Goal: Task Accomplishment & Management: Manage account settings

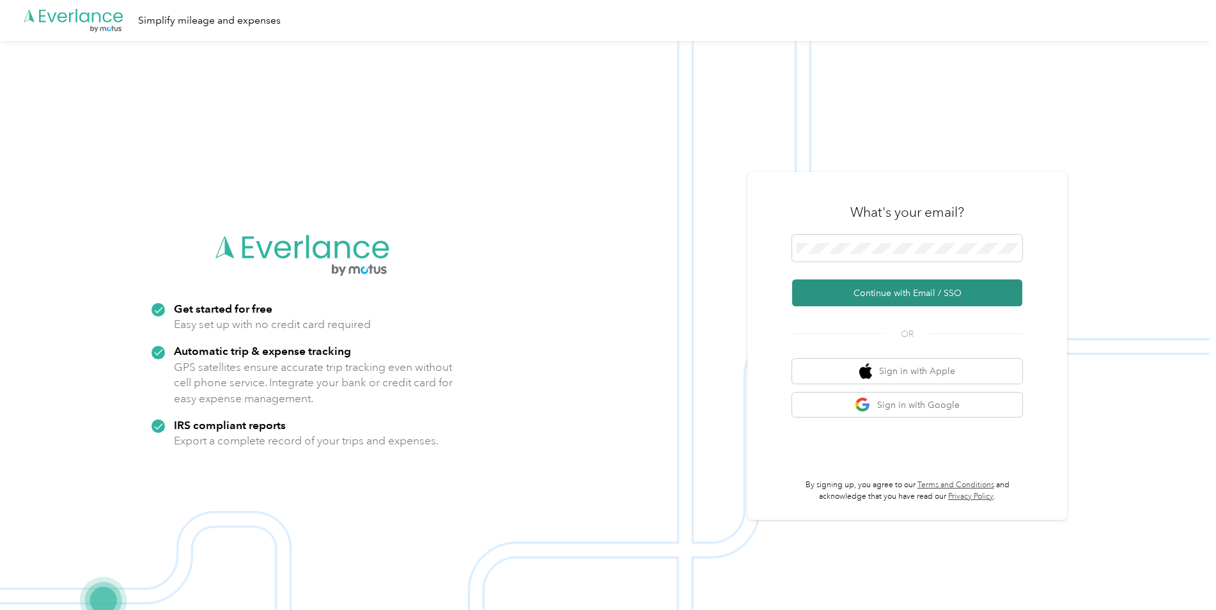
click at [852, 297] on button "Continue with Email / SSO" at bounding box center [907, 292] width 230 height 27
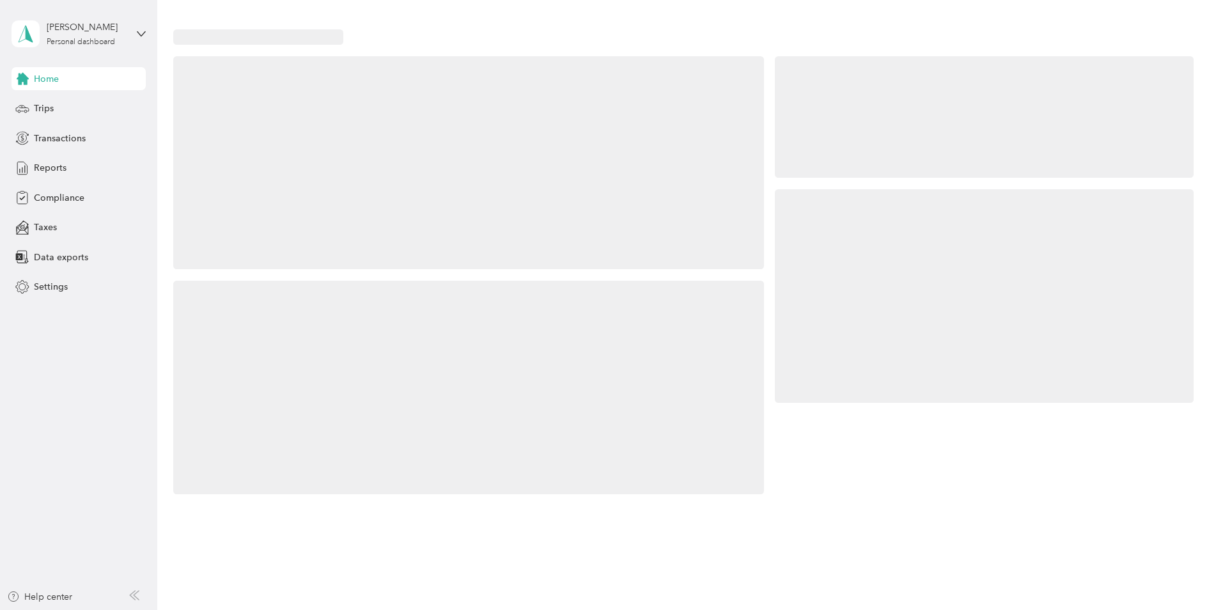
click at [858, 249] on div at bounding box center [984, 296] width 419 height 214
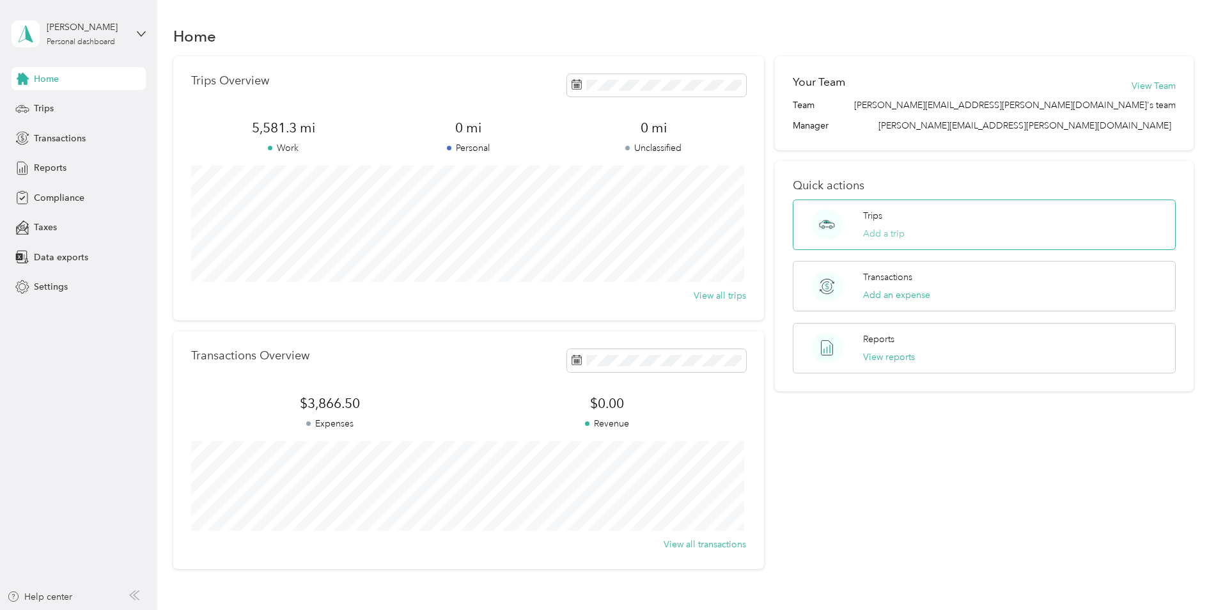
click at [882, 236] on button "Add a trip" at bounding box center [884, 233] width 42 height 13
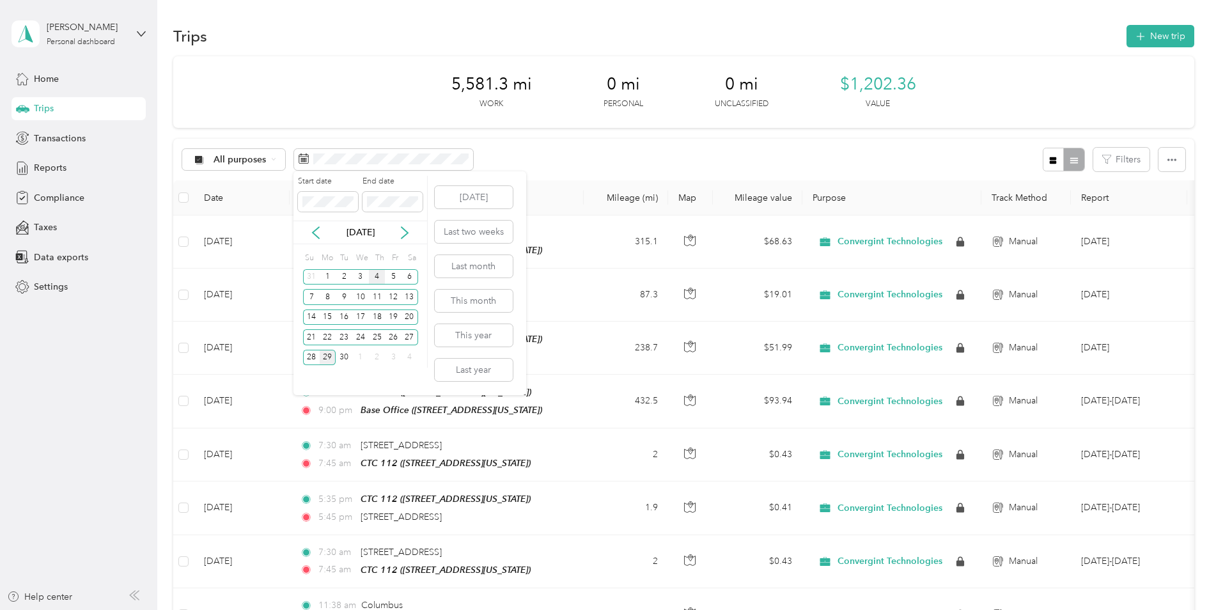
click at [379, 279] on div "4" at bounding box center [377, 277] width 17 height 16
click at [391, 280] on div "5" at bounding box center [393, 277] width 17 height 16
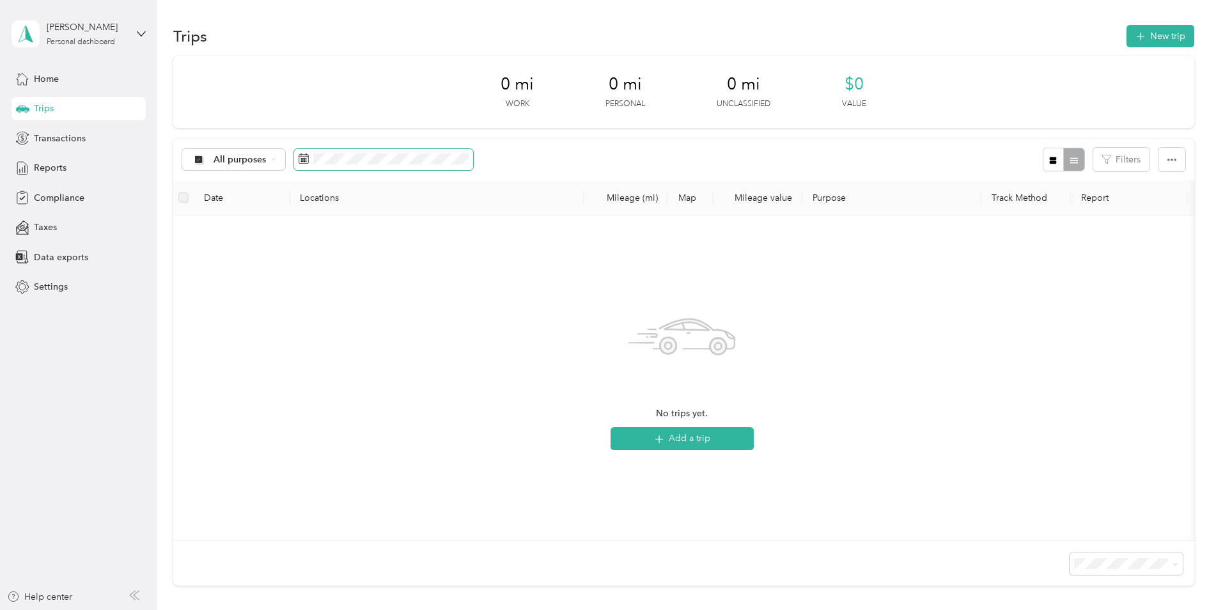
click at [366, 149] on span at bounding box center [383, 160] width 179 height 22
click at [333, 274] on div "1" at bounding box center [328, 277] width 17 height 16
click at [344, 357] on div "30" at bounding box center [344, 358] width 17 height 16
click at [1158, 35] on button "New trip" at bounding box center [1161, 36] width 68 height 22
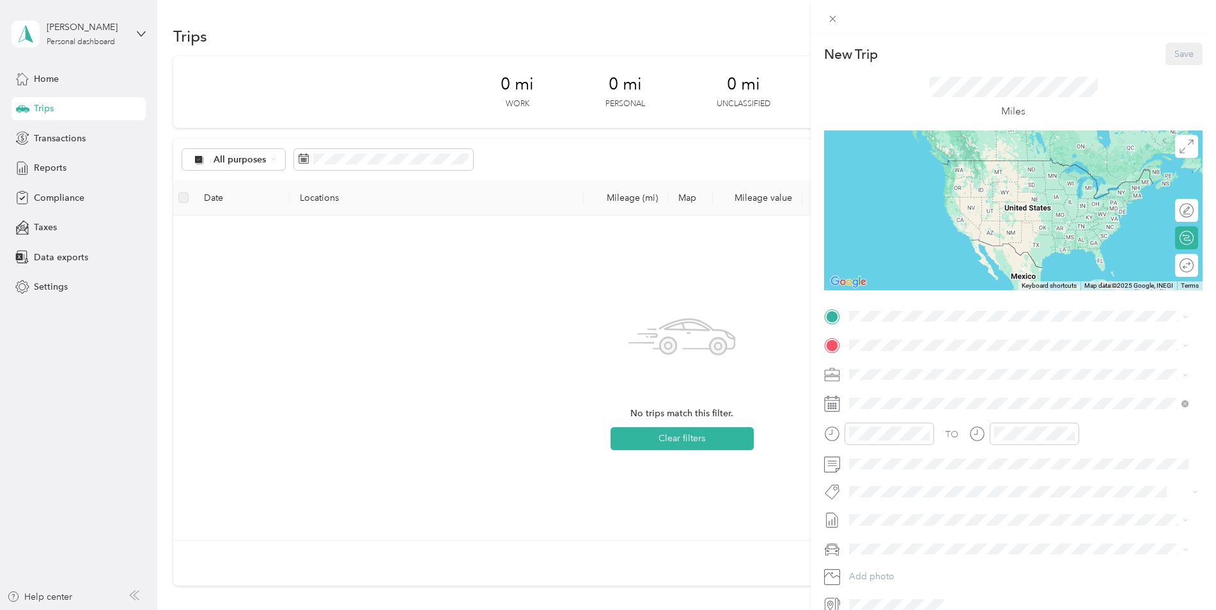
click at [912, 373] on div "Base Office [STREET_ADDRESS][US_STATE]" at bounding box center [938, 373] width 128 height 27
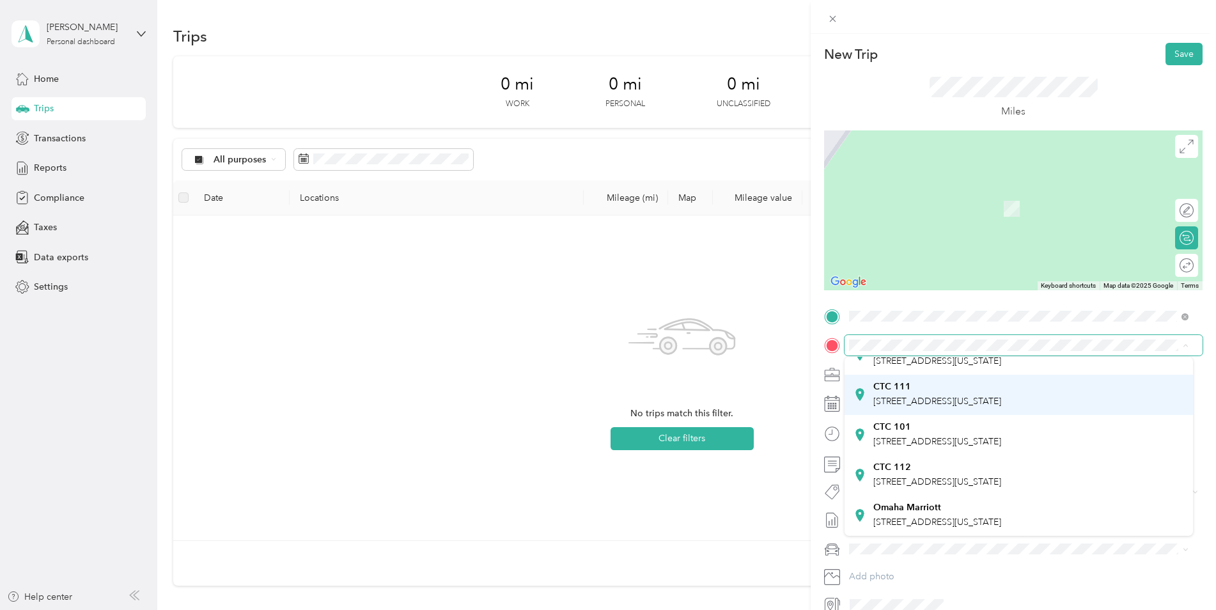
scroll to position [157, 0]
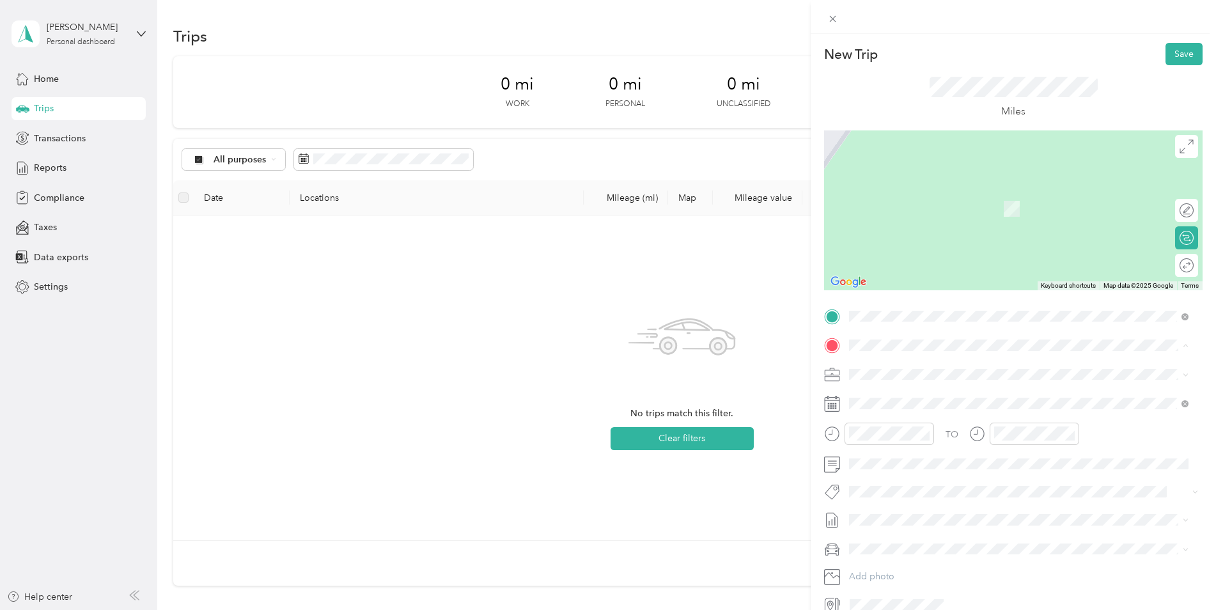
click at [903, 465] on strong "CTC 112" at bounding box center [893, 468] width 38 height 12
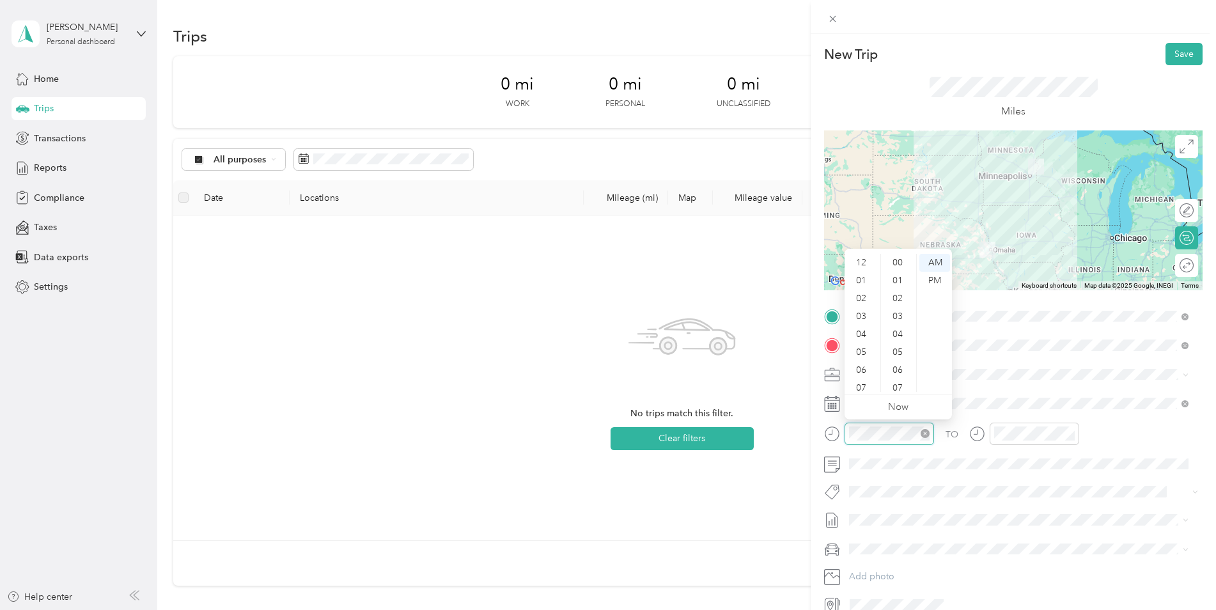
scroll to position [77, 0]
click at [861, 365] on div "10" at bounding box center [862, 365] width 31 height 18
click at [899, 333] on div "30" at bounding box center [899, 332] width 31 height 18
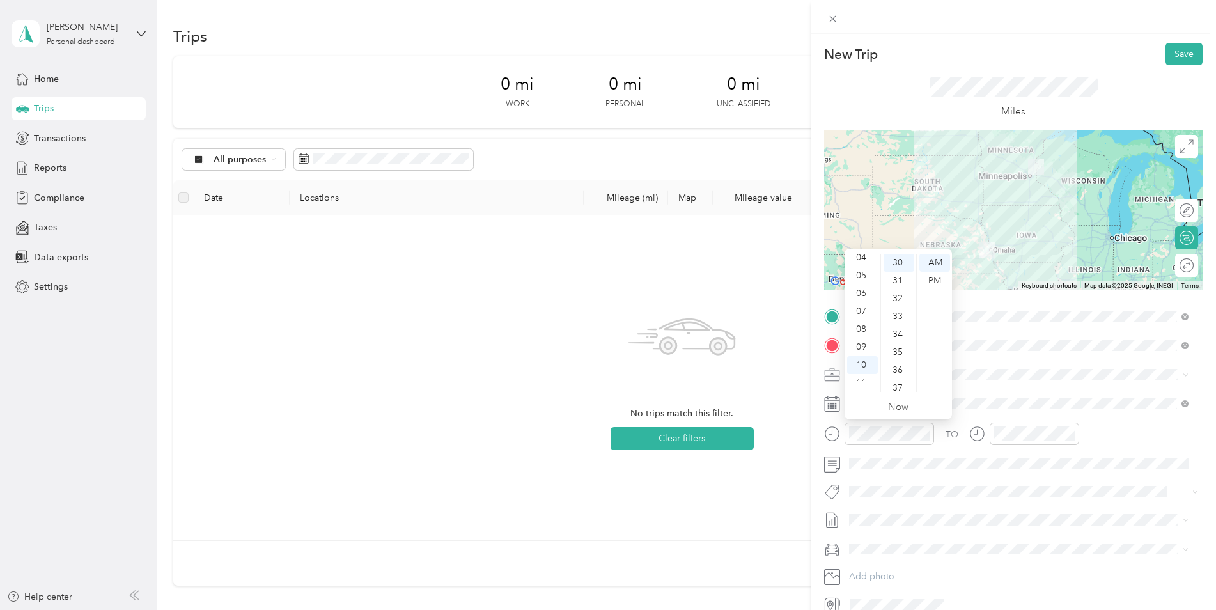
click at [1028, 420] on div "TO Add photo" at bounding box center [1013, 460] width 379 height 309
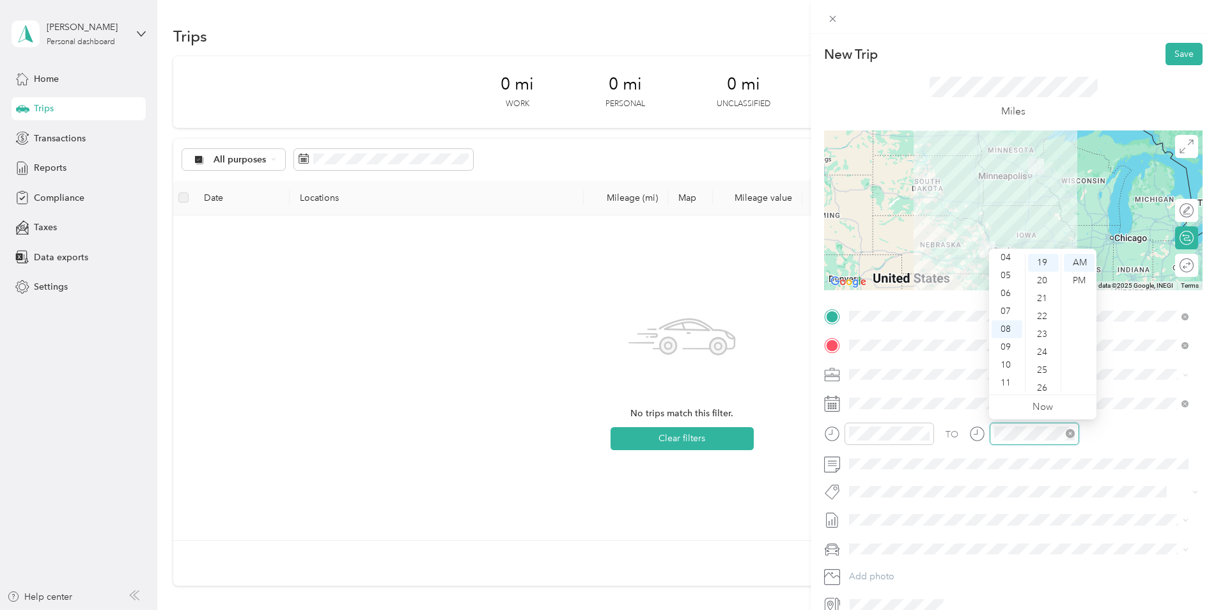
scroll to position [340, 0]
click at [1006, 277] on div "05" at bounding box center [1007, 276] width 31 height 18
click at [1005, 253] on div "12 01 02 03 04 05 06 07 08 09 10 11 00 01 02 03 04 05 06 07 08 09 10 11 12 13 1…" at bounding box center [1042, 322] width 107 height 143
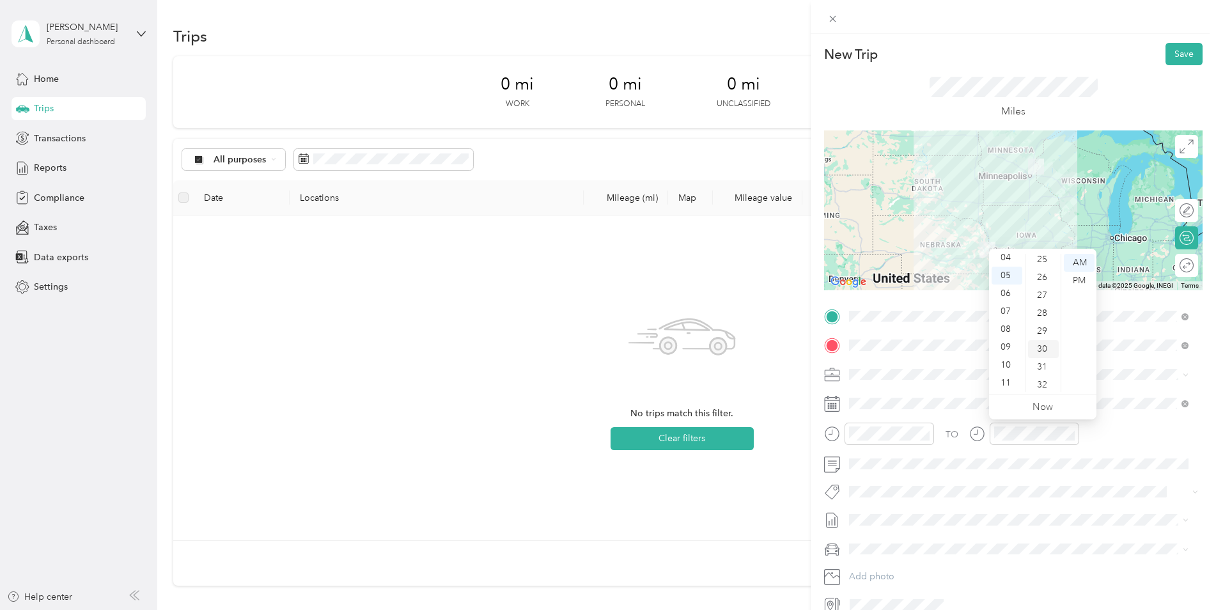
click at [1040, 352] on div "30" at bounding box center [1043, 349] width 31 height 18
click at [1078, 282] on div "PM" at bounding box center [1079, 281] width 31 height 18
click at [1180, 52] on button "Save" at bounding box center [1184, 54] width 37 height 22
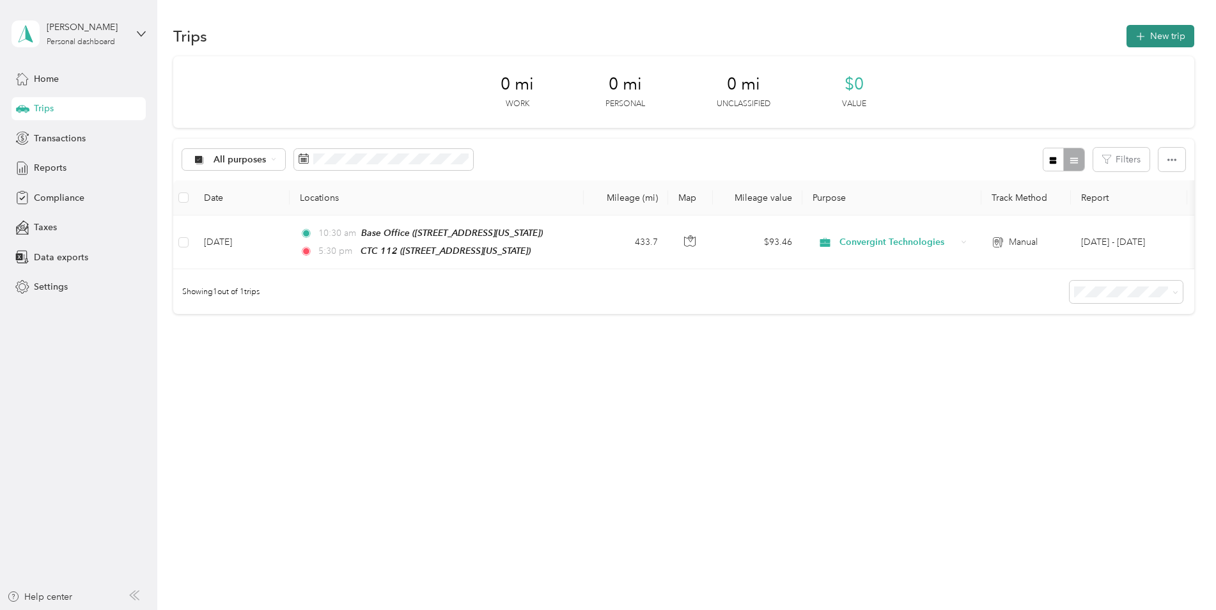
click at [1148, 37] on icon "button" at bounding box center [1140, 36] width 15 height 15
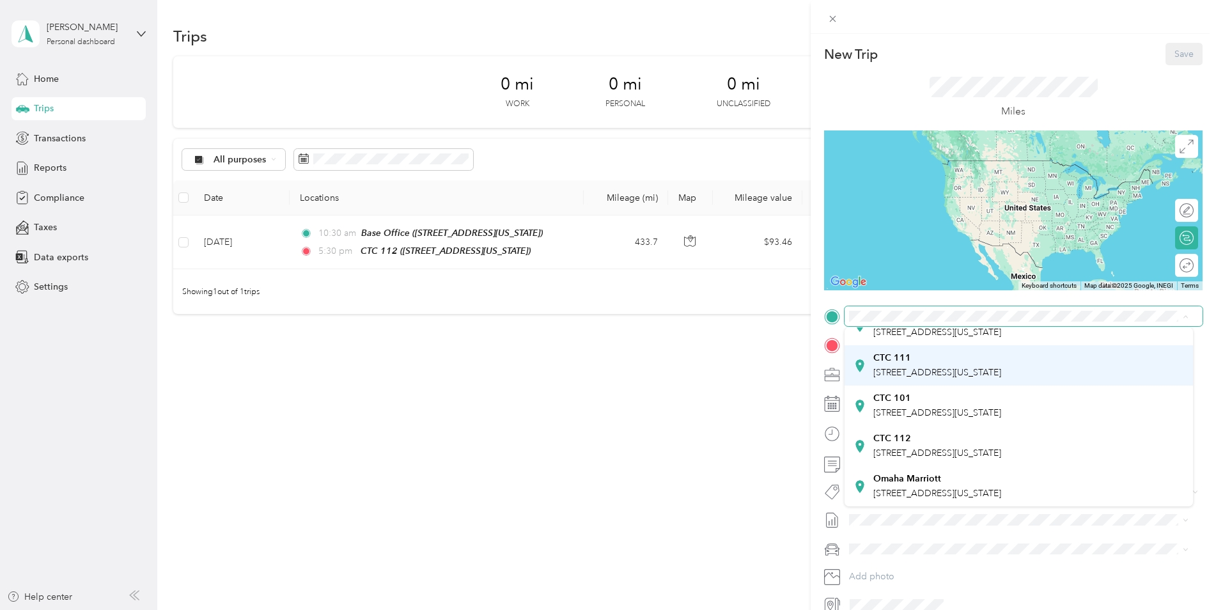
scroll to position [157, 0]
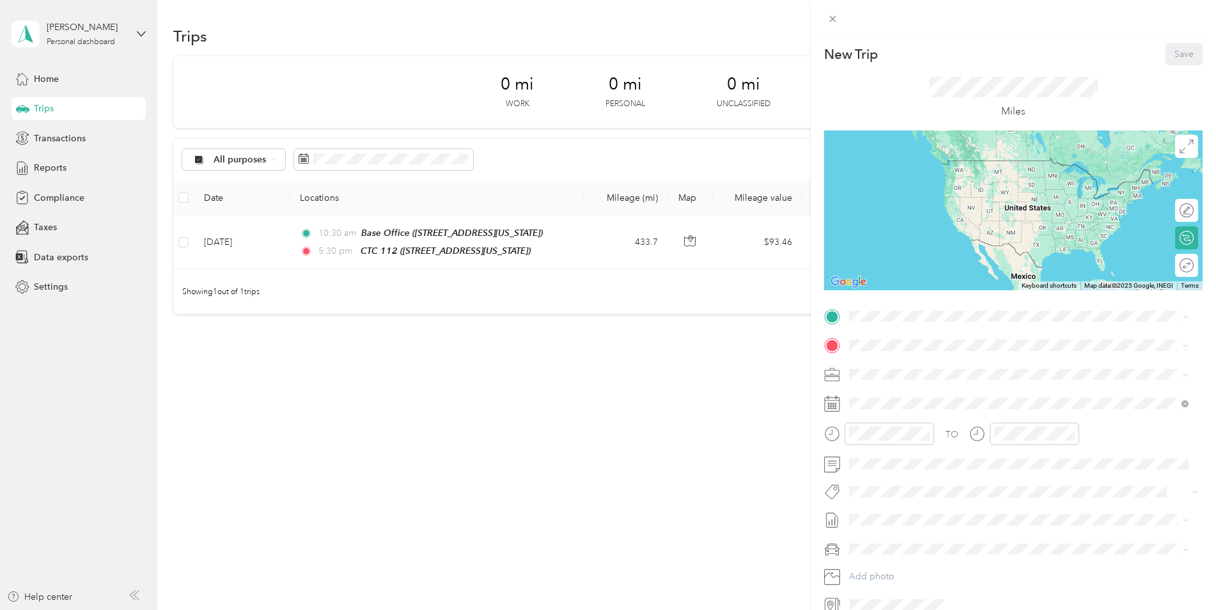
click at [896, 436] on strong "CTC 112" at bounding box center [893, 439] width 38 height 12
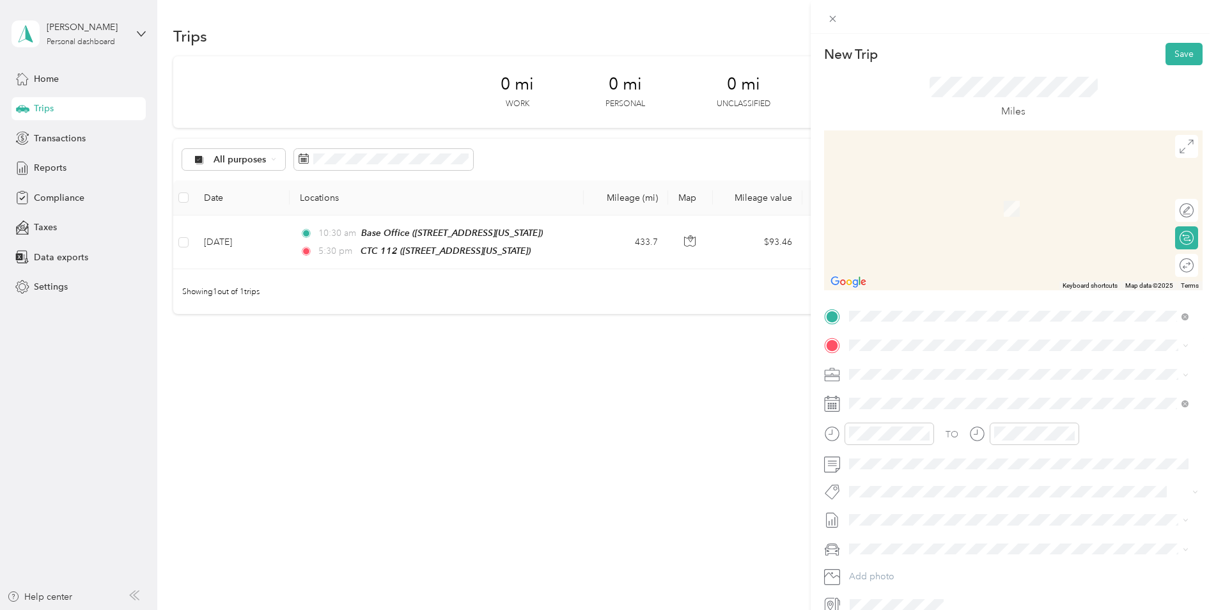
click at [927, 521] on span "[STREET_ADDRESS][US_STATE]" at bounding box center [938, 518] width 128 height 11
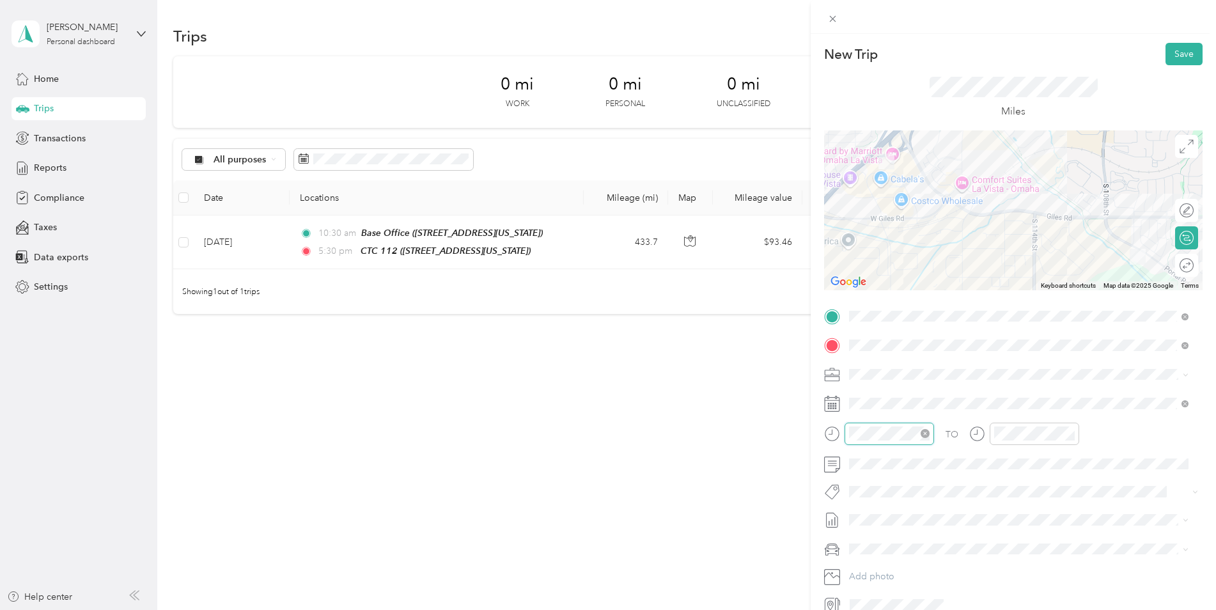
scroll to position [77, 0]
click at [859, 296] on div "06" at bounding box center [862, 294] width 31 height 18
click at [898, 318] on div "30" at bounding box center [899, 314] width 31 height 18
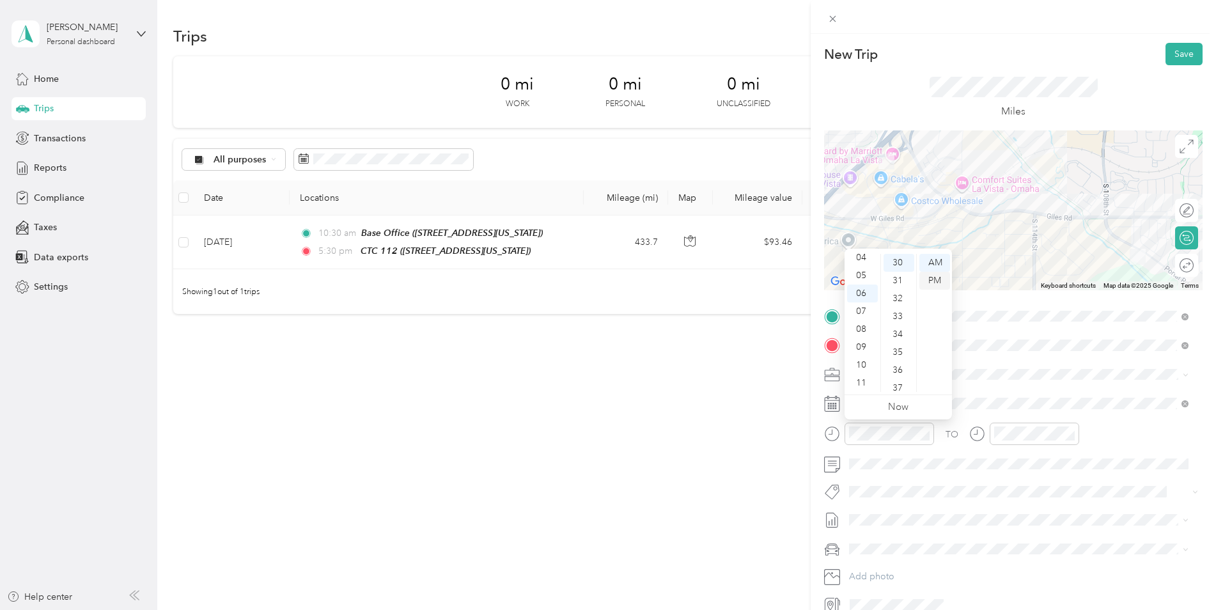
click at [930, 279] on div "PM" at bounding box center [935, 281] width 31 height 18
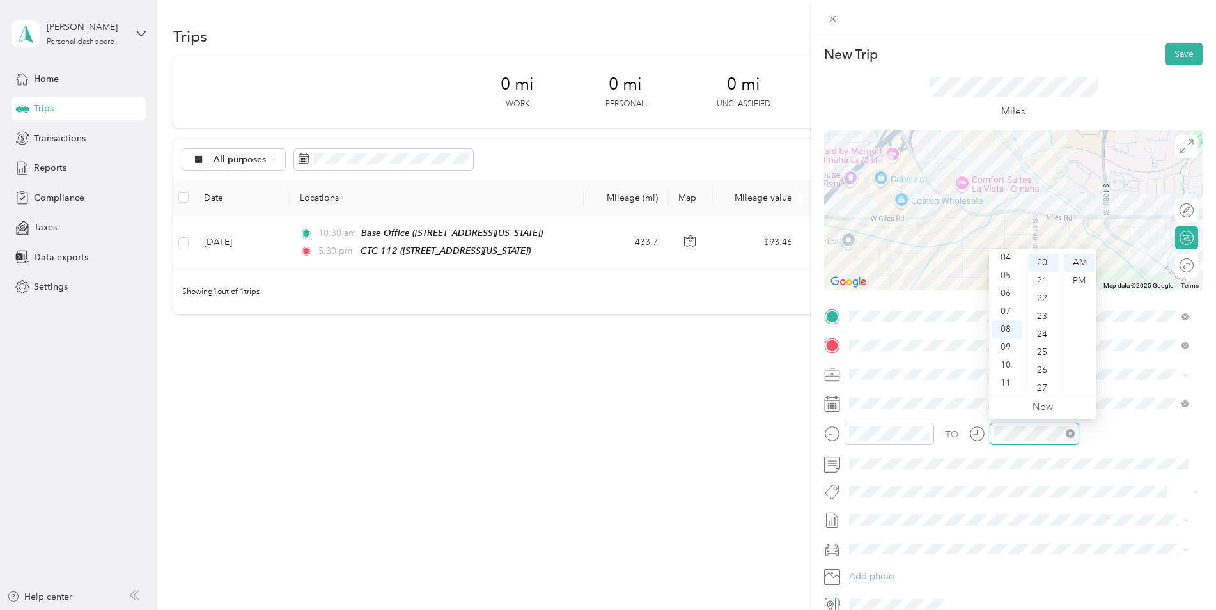
scroll to position [358, 0]
click at [1003, 292] on div "06" at bounding box center [1007, 294] width 31 height 18
click at [1041, 331] on div "45" at bounding box center [1043, 327] width 31 height 18
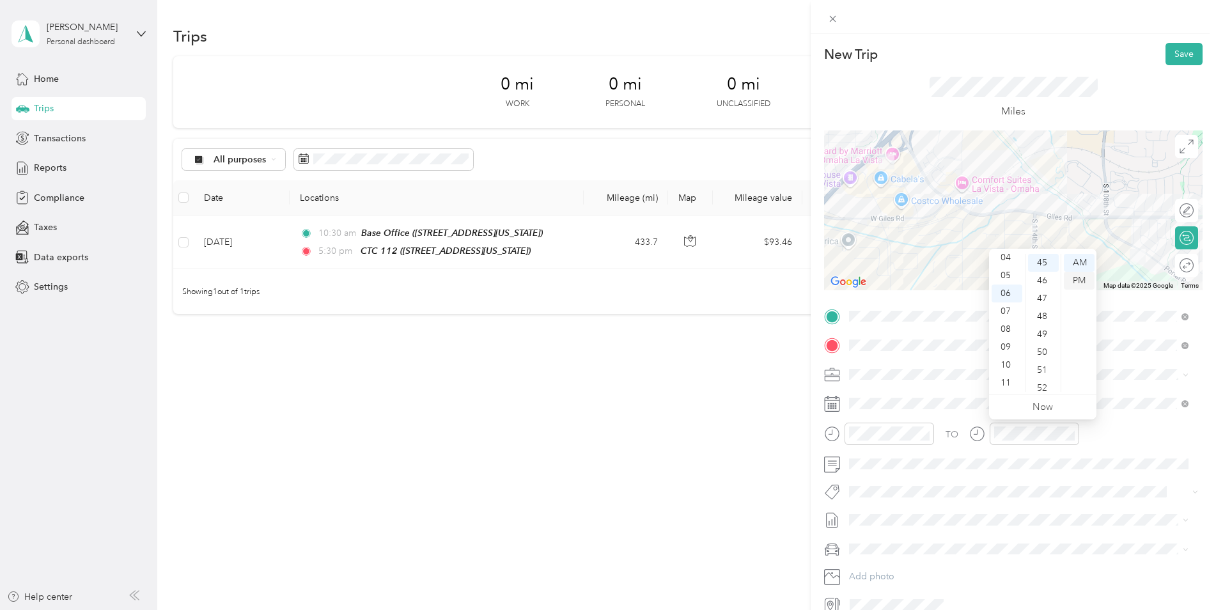
click at [1085, 276] on div "PM" at bounding box center [1079, 281] width 31 height 18
click at [1182, 54] on button "Save" at bounding box center [1184, 54] width 37 height 22
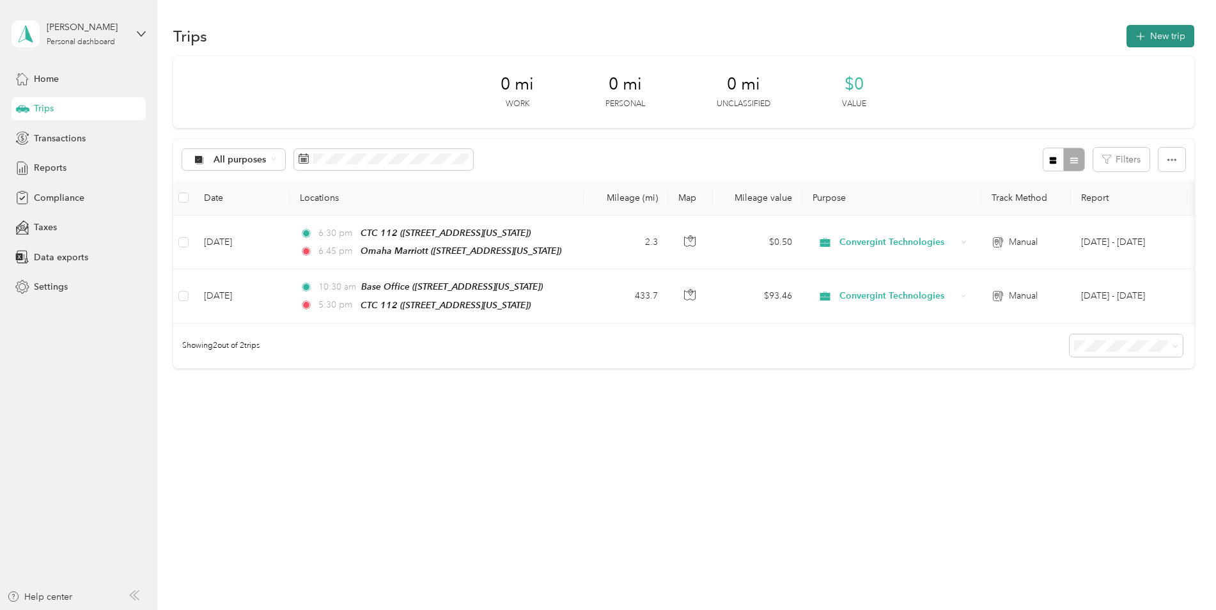
click at [1165, 38] on button "New trip" at bounding box center [1161, 36] width 68 height 22
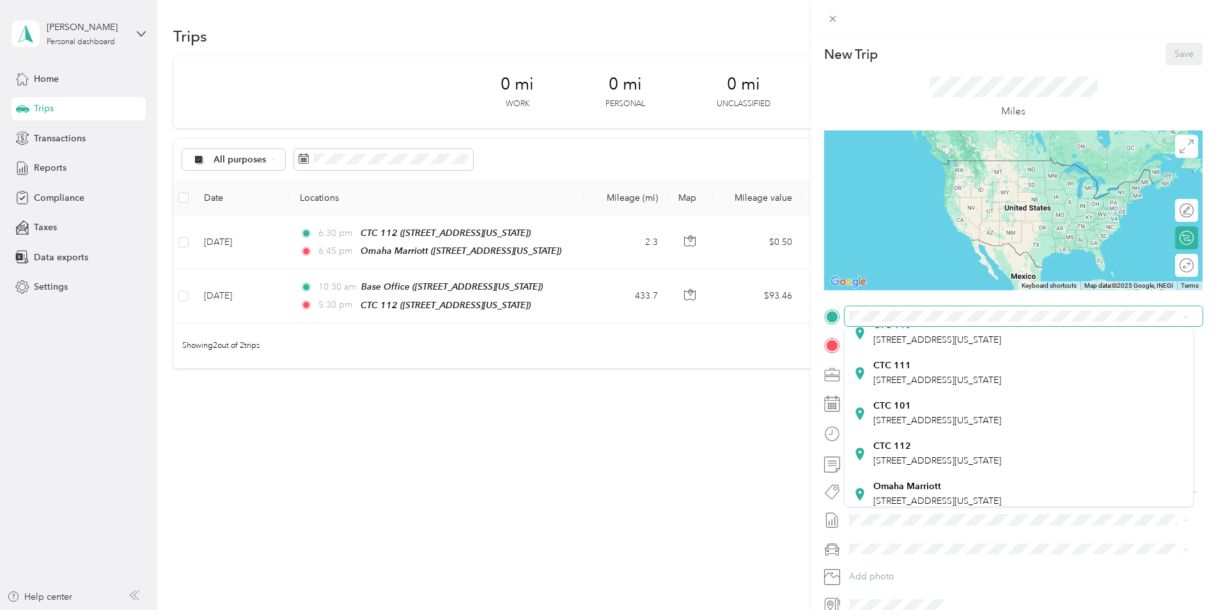
scroll to position [157, 0]
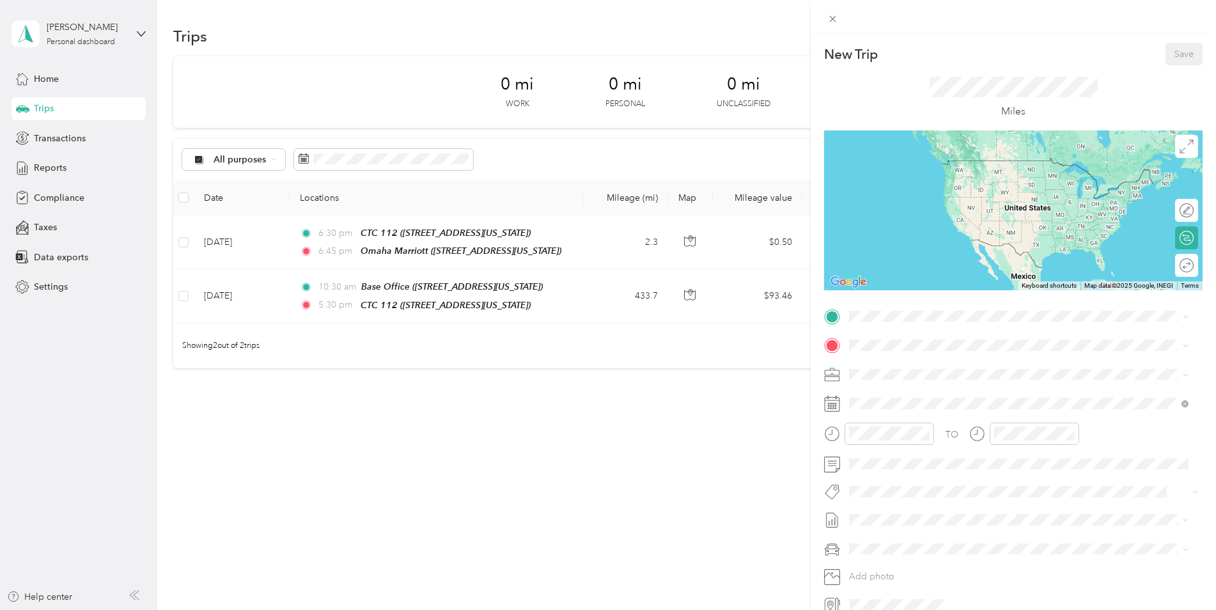
click at [912, 479] on strong "Omaha Marriott" at bounding box center [908, 479] width 68 height 12
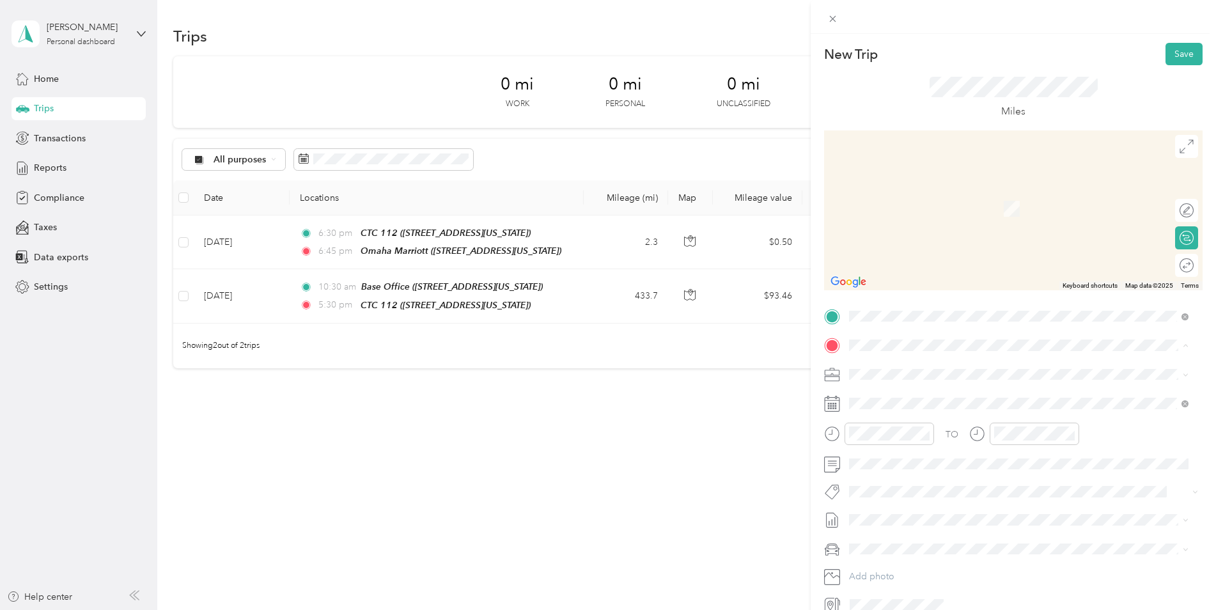
click at [893, 466] on strong "CTC 112" at bounding box center [893, 468] width 38 height 12
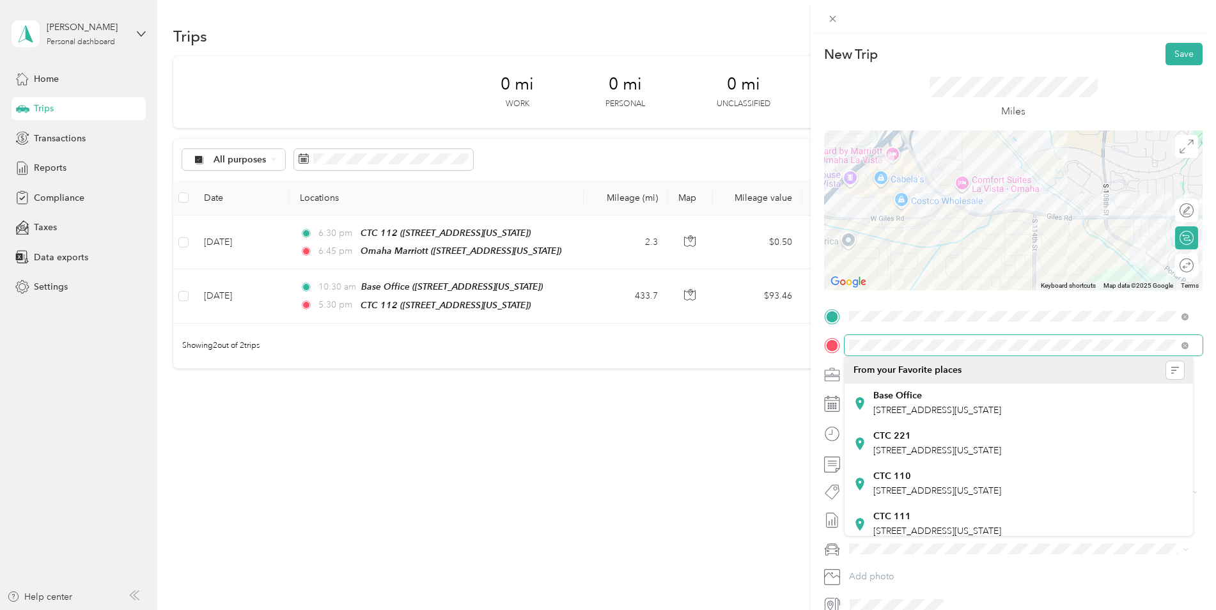
click at [838, 348] on div at bounding box center [1013, 345] width 379 height 20
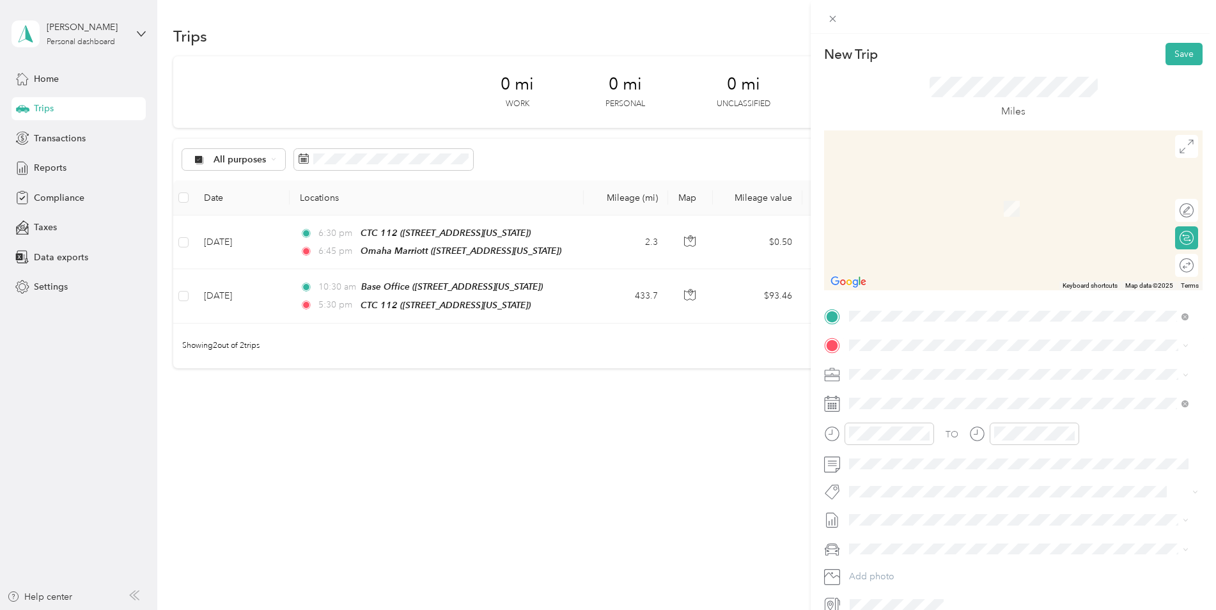
click at [932, 395] on span "[STREET_ADDRESS][US_STATE]" at bounding box center [938, 390] width 128 height 12
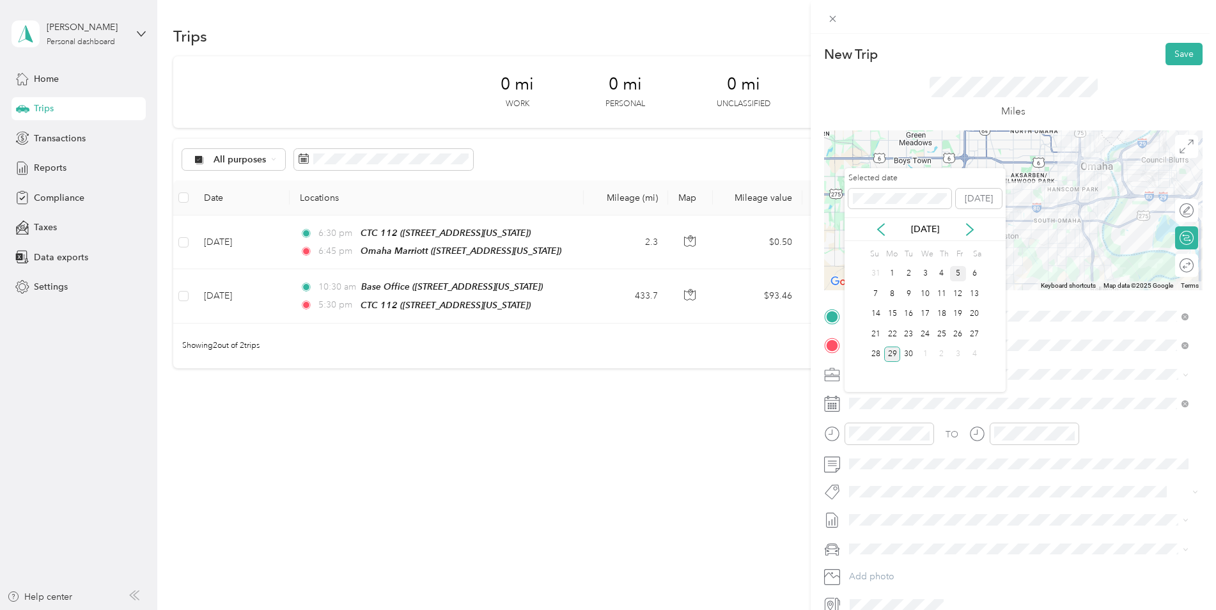
click at [962, 272] on div "5" at bounding box center [958, 274] width 17 height 16
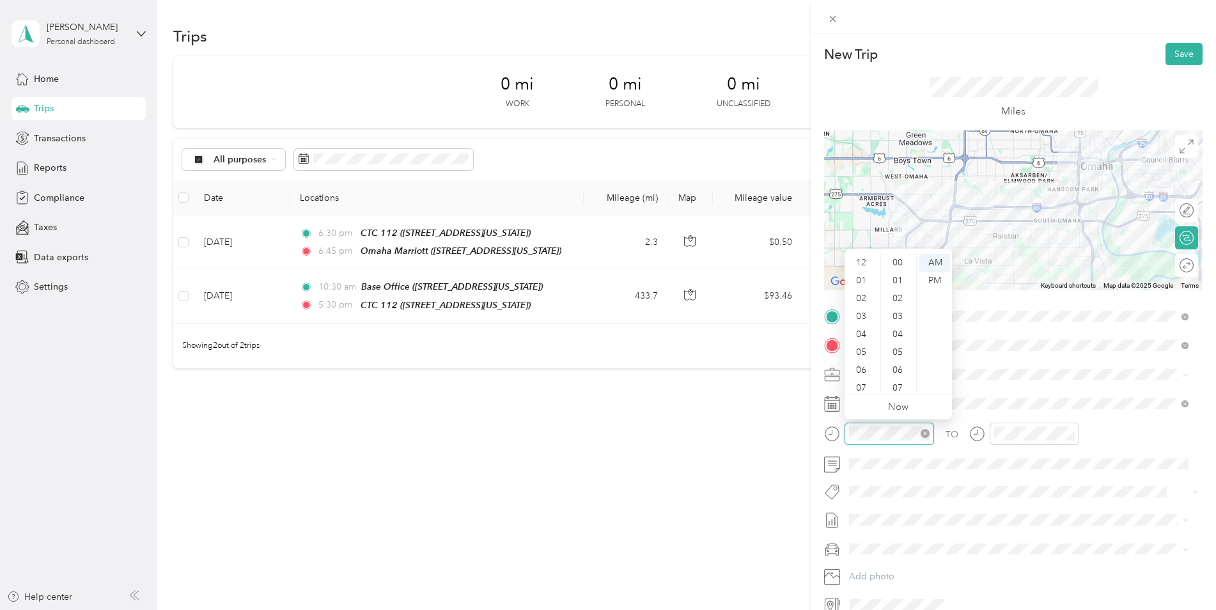
scroll to position [77, 0]
click at [858, 315] on div "07" at bounding box center [862, 311] width 31 height 18
click at [895, 361] on div "30" at bounding box center [899, 360] width 31 height 18
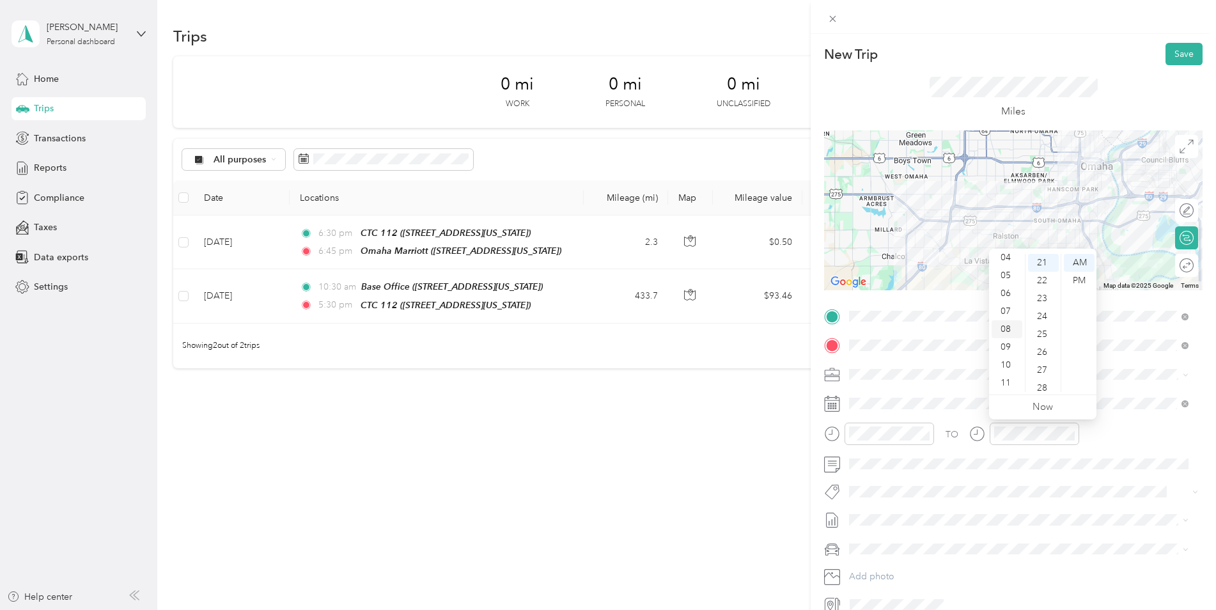
click at [1009, 327] on div "08" at bounding box center [1007, 329] width 31 height 18
click at [1043, 267] on div "00" at bounding box center [1043, 263] width 31 height 18
click at [913, 457] on span at bounding box center [1024, 464] width 358 height 20
click at [1173, 57] on button "Save" at bounding box center [1184, 54] width 37 height 22
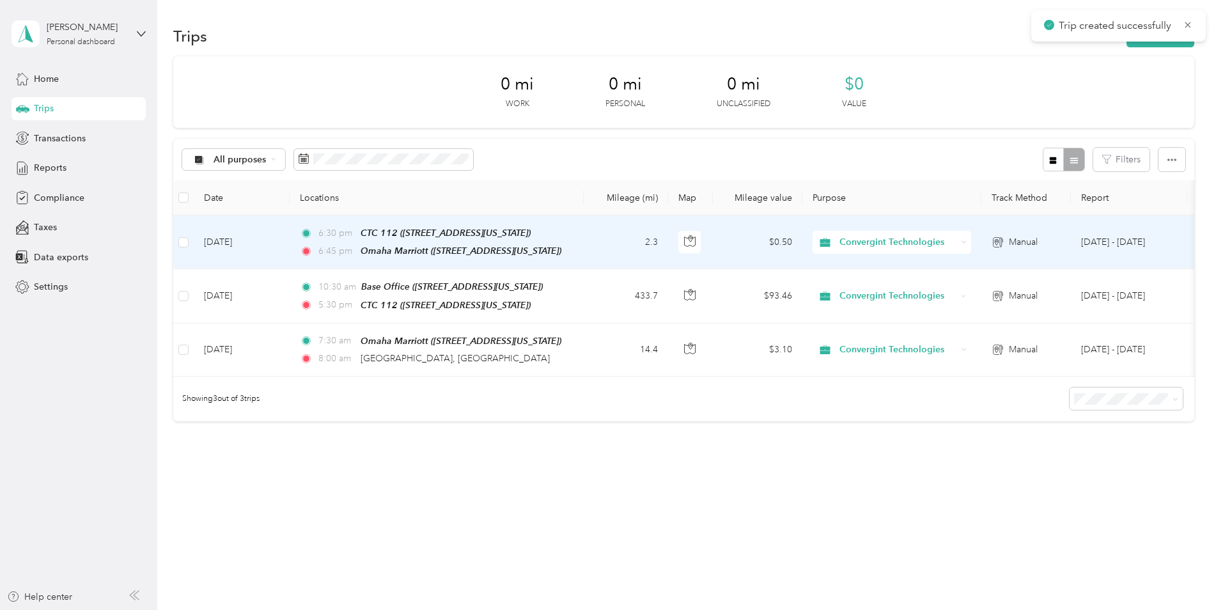
click at [206, 246] on td "[DATE]" at bounding box center [242, 243] width 96 height 54
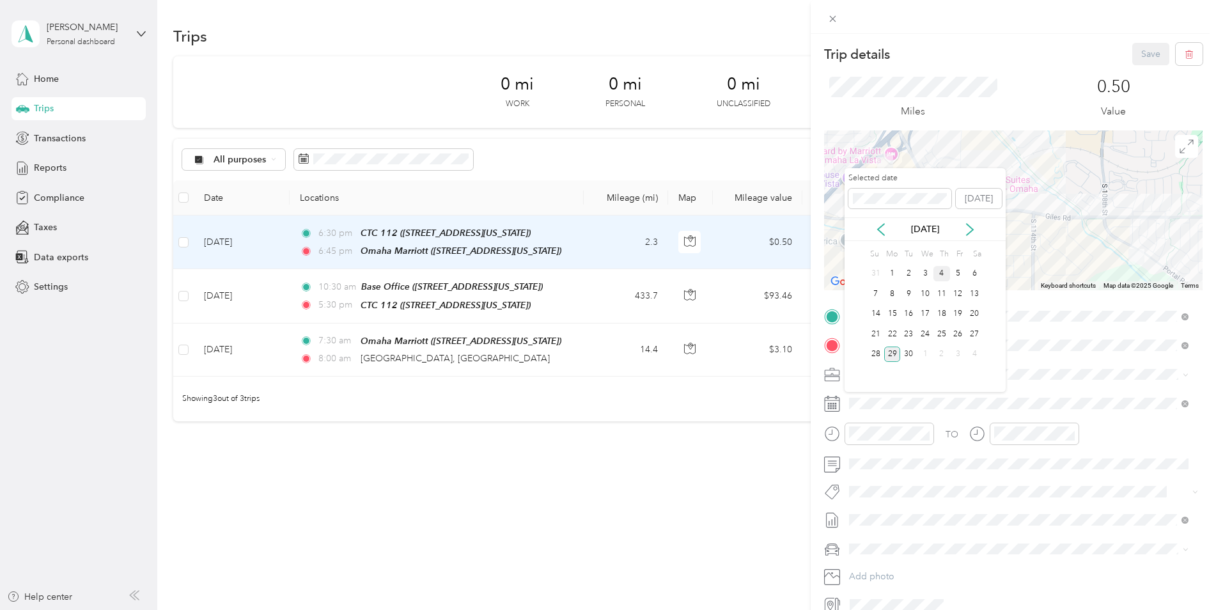
click at [946, 275] on div "4" at bounding box center [942, 274] width 17 height 16
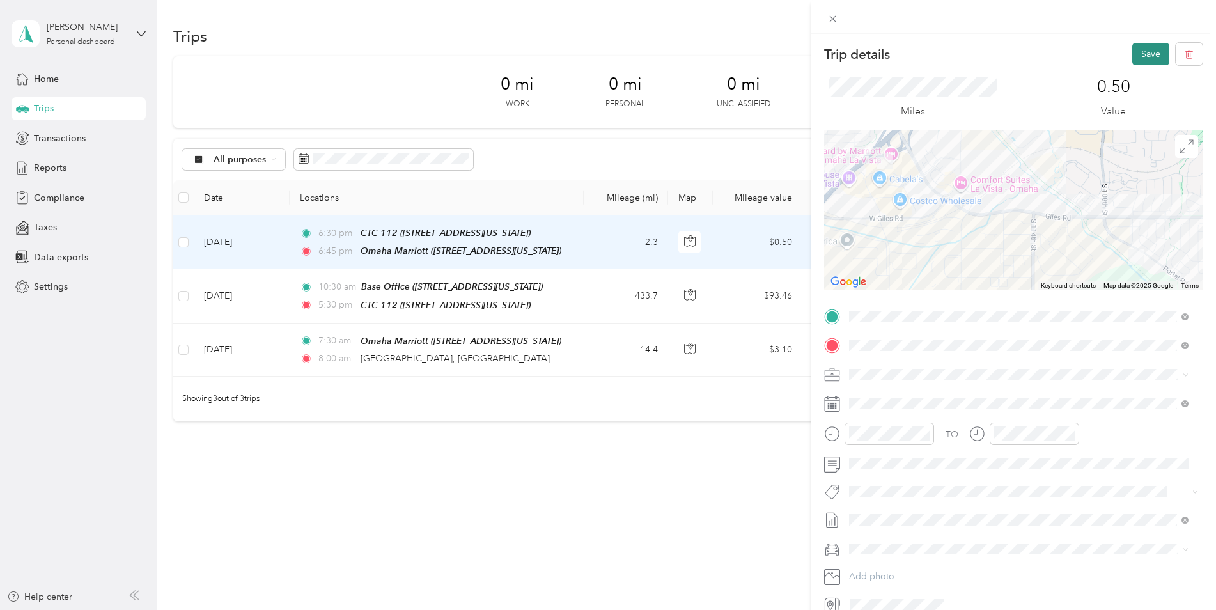
click at [1142, 58] on button "Save" at bounding box center [1151, 54] width 37 height 22
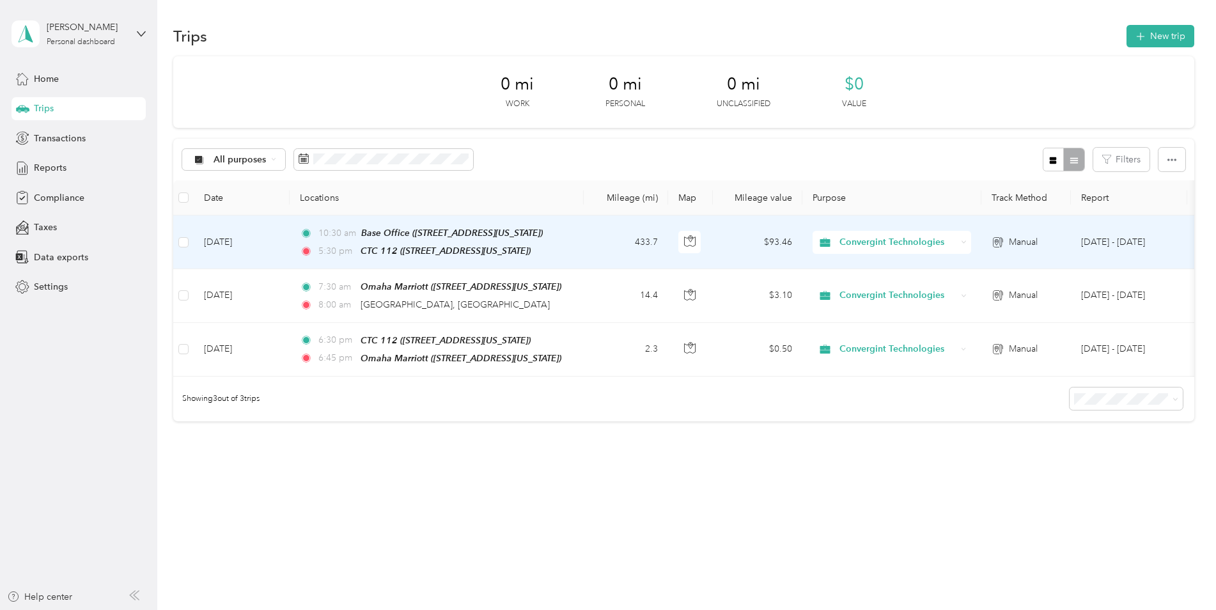
click at [247, 245] on td "[DATE]" at bounding box center [242, 243] width 96 height 54
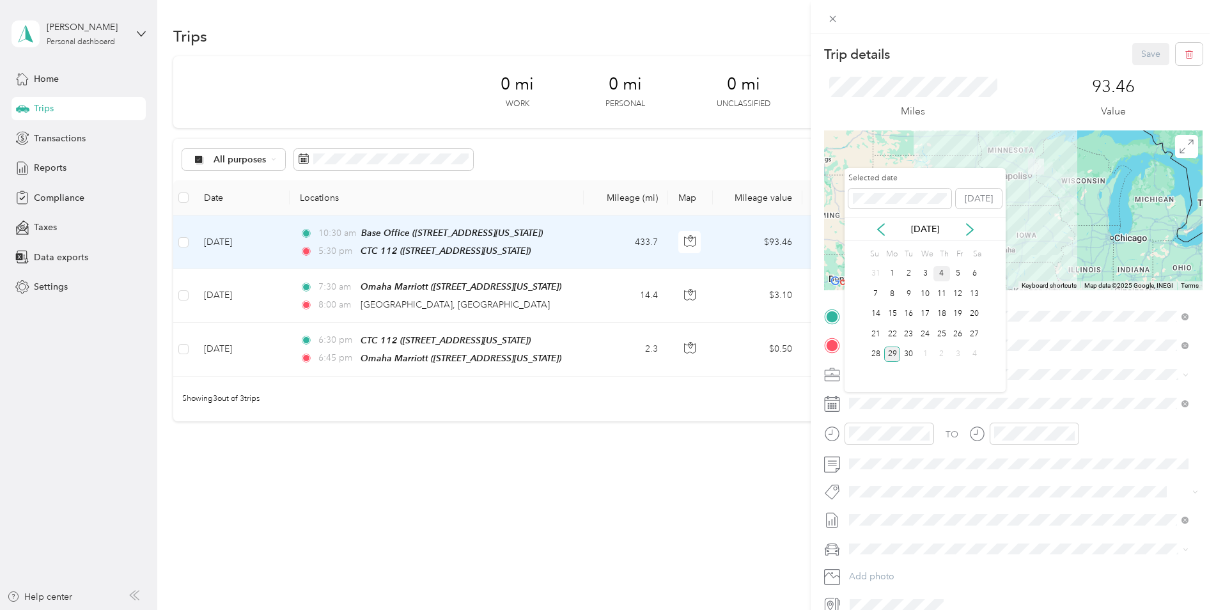
click at [946, 272] on div "4" at bounding box center [942, 274] width 17 height 16
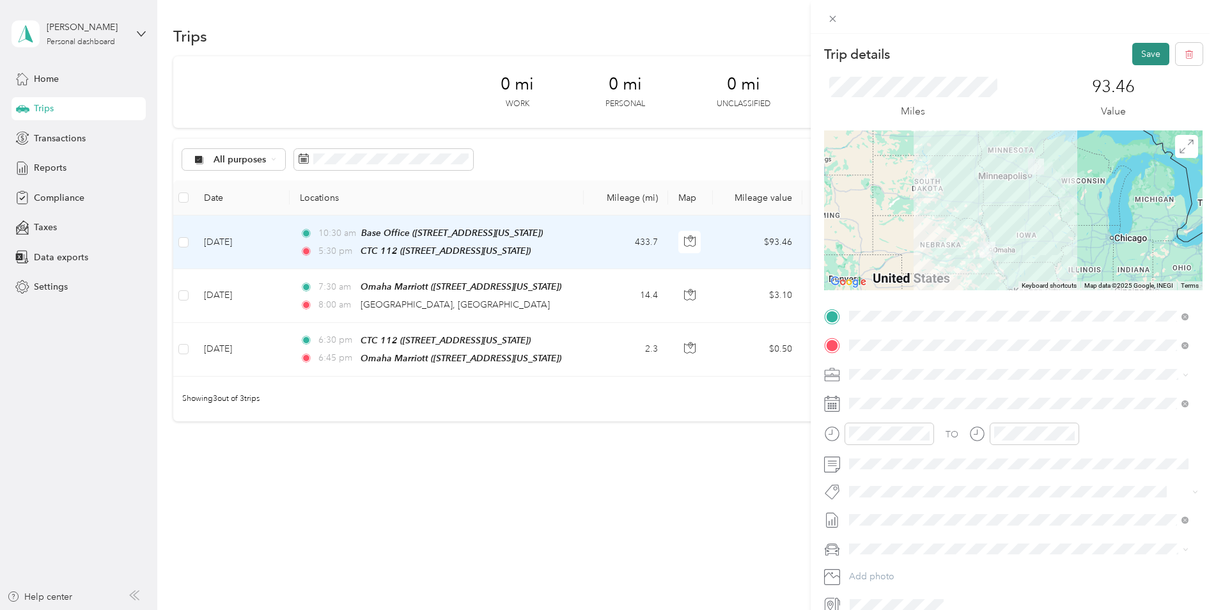
click at [1141, 53] on button "Save" at bounding box center [1151, 54] width 37 height 22
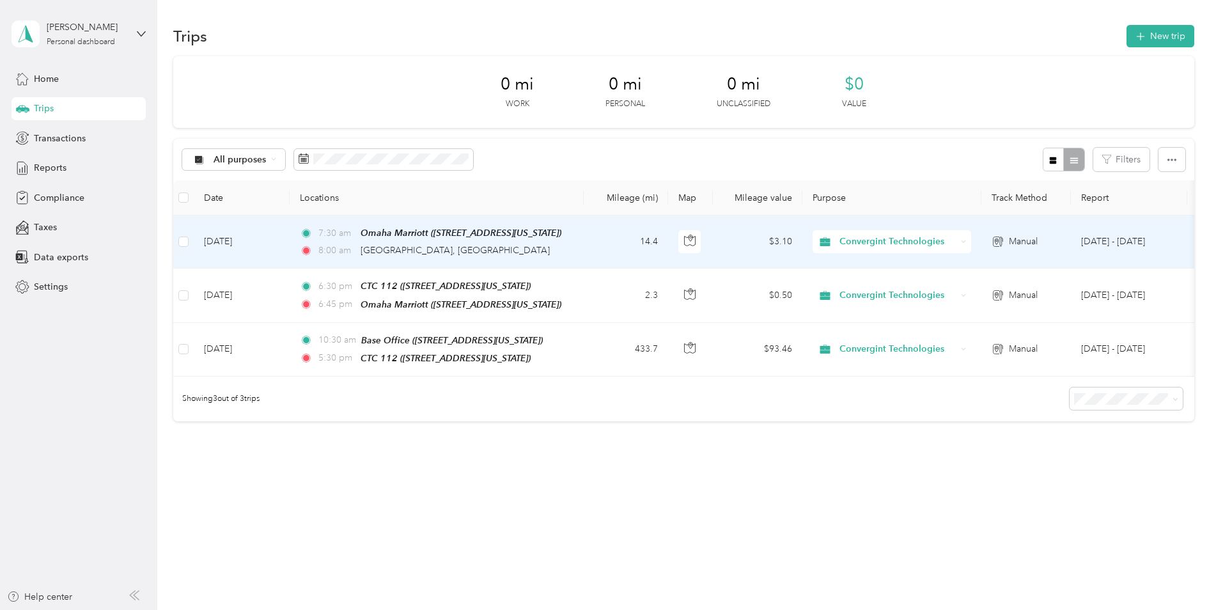
click at [239, 239] on td "[DATE]" at bounding box center [242, 242] width 96 height 53
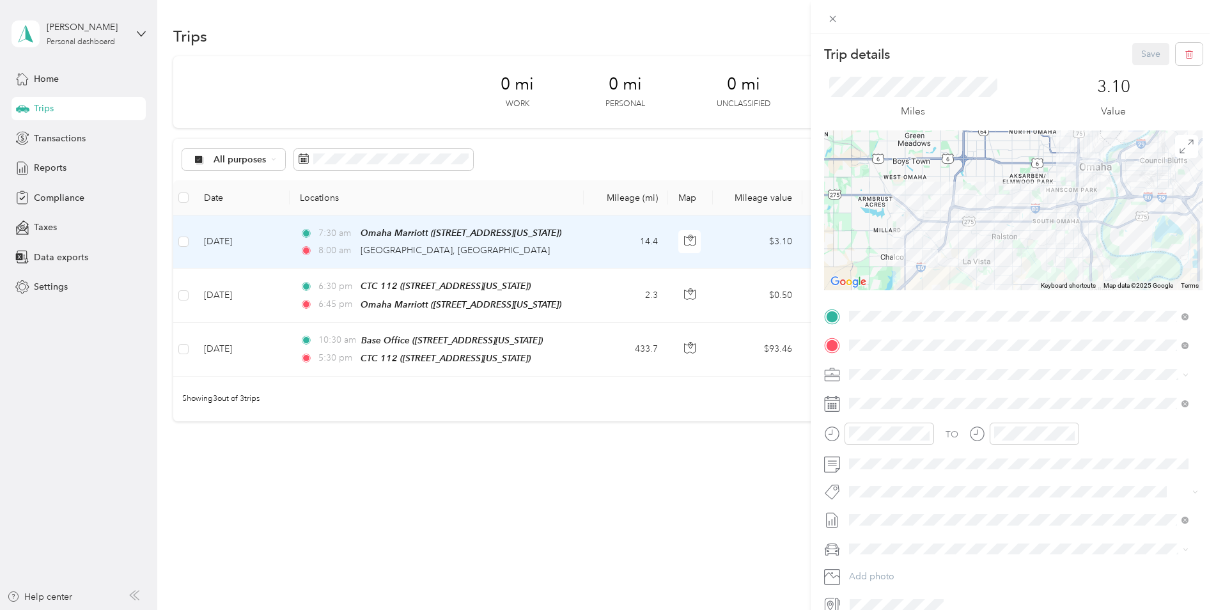
click at [231, 295] on div "Trip details Save This trip cannot be edited because it is either under review,…" at bounding box center [608, 305] width 1216 height 610
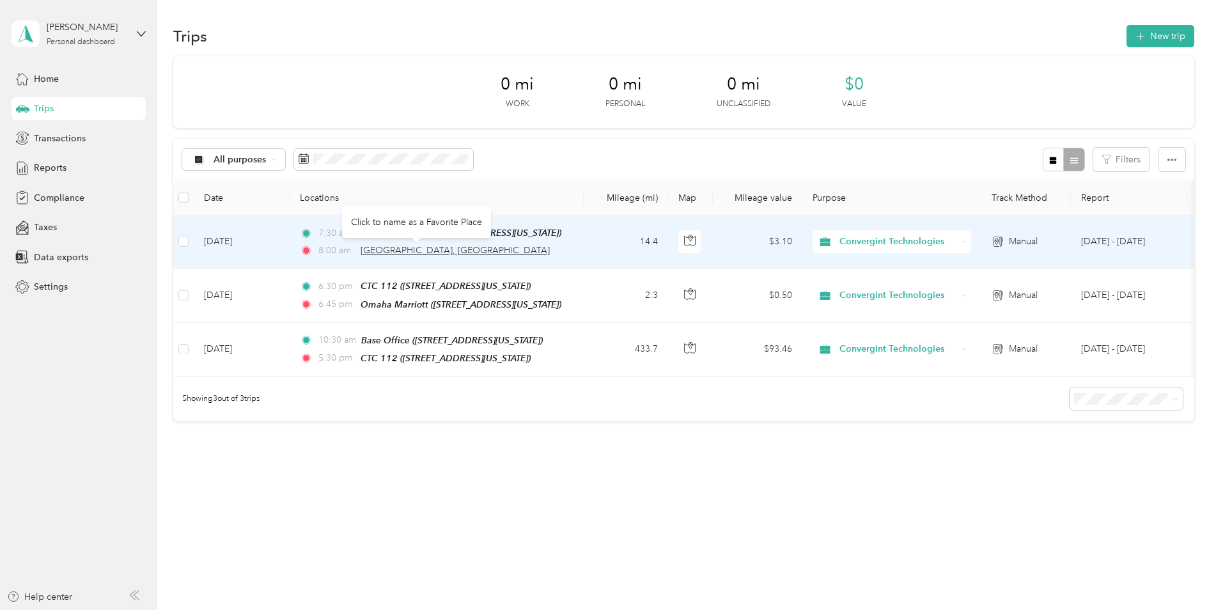
click at [402, 247] on span "[GEOGRAPHIC_DATA], [GEOGRAPHIC_DATA]" at bounding box center [455, 250] width 189 height 11
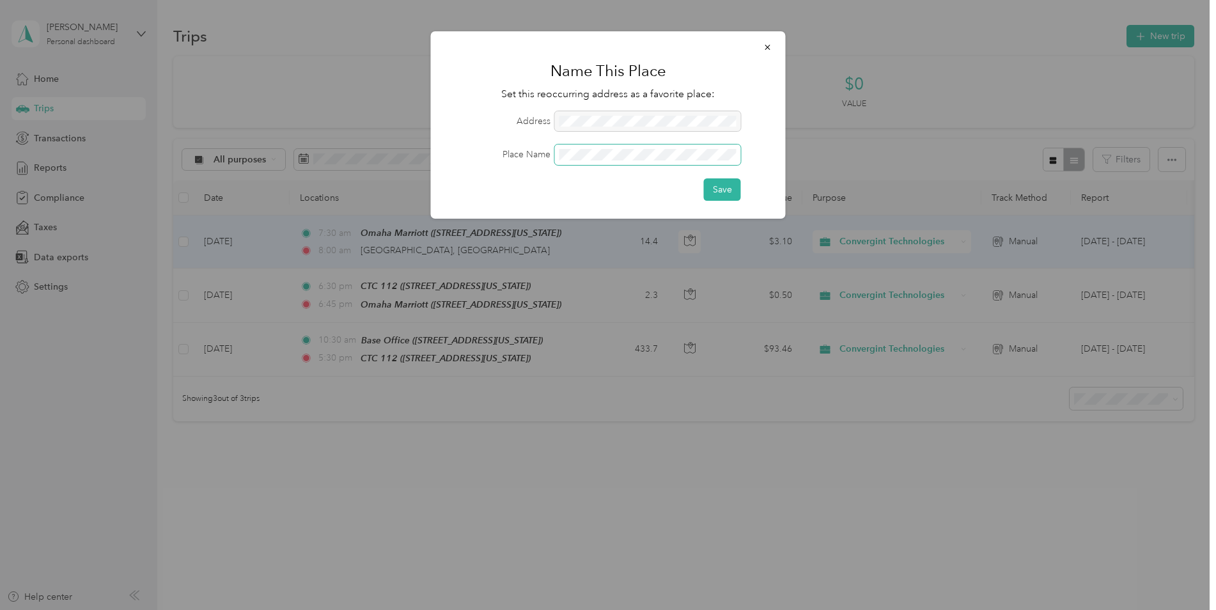
click at [704, 178] on button "Save" at bounding box center [722, 189] width 37 height 22
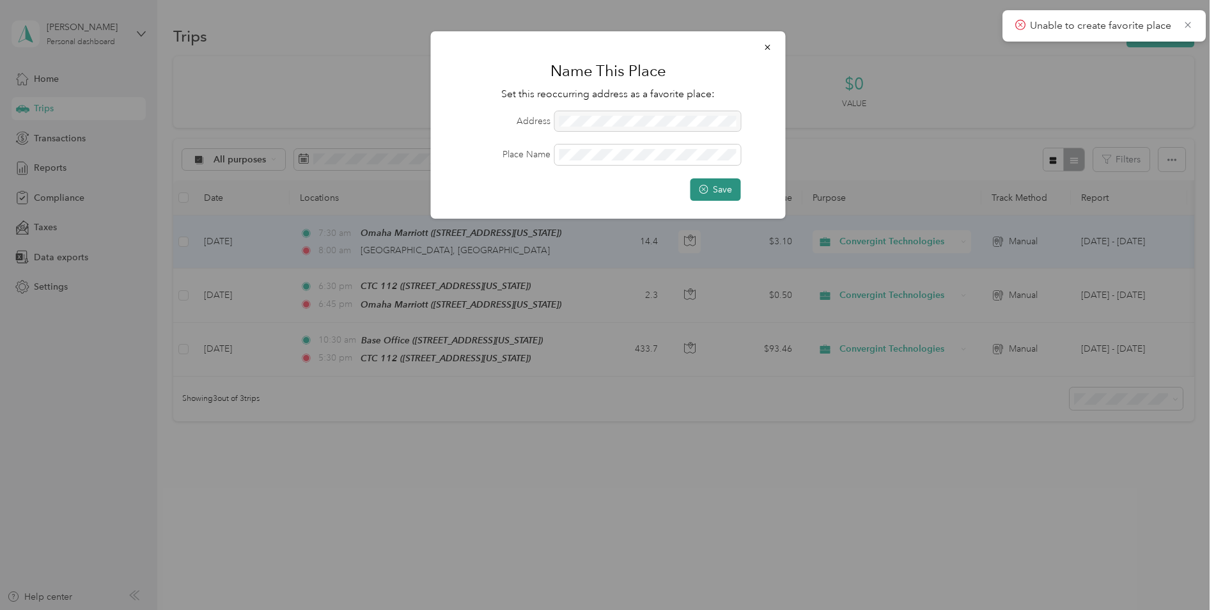
click at [717, 196] on button "Save" at bounding box center [716, 189] width 51 height 22
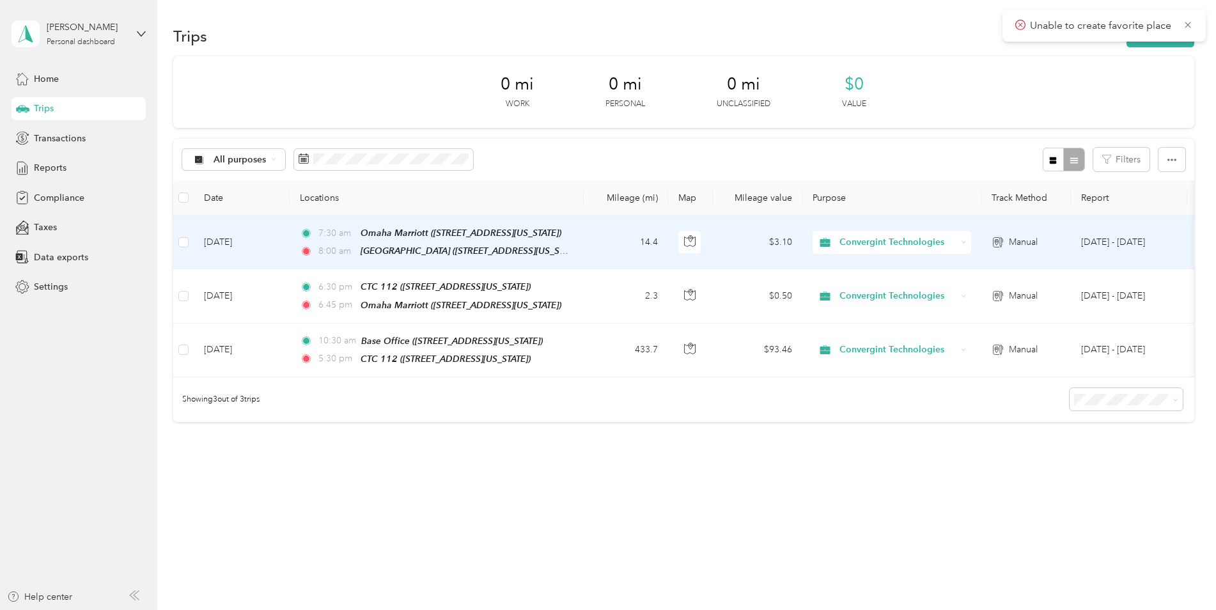
click at [1170, 139] on div "0 mi Work 0 mi Personal 0 mi Unclassified $0 Value All purposes Filters Date Lo…" at bounding box center [683, 239] width 1021 height 366
click at [878, 19] on div "Trips New trip 0 mi Work 0 mi Personal 0 mi Unclassified $0 Value All purposes …" at bounding box center [683, 268] width 1053 height 536
click at [1191, 24] on icon at bounding box center [1188, 25] width 10 height 12
click at [1175, 38] on button "New trip" at bounding box center [1161, 36] width 68 height 22
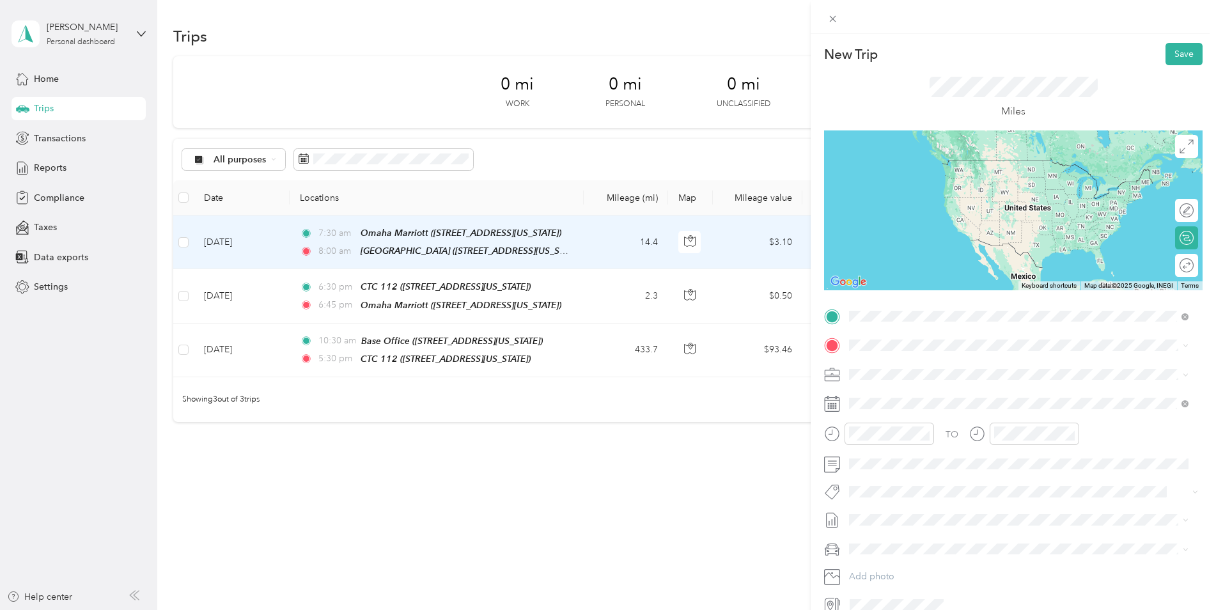
click at [907, 372] on div "[GEOGRAPHIC_DATA] [STREET_ADDRESS][US_STATE]" at bounding box center [938, 374] width 128 height 27
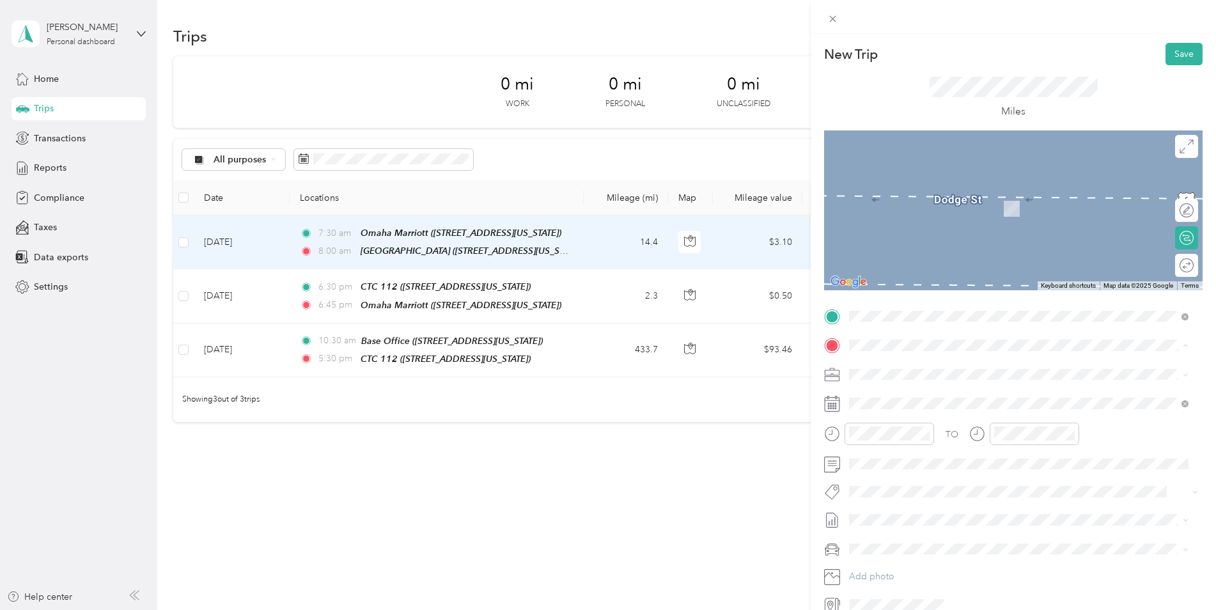
click at [890, 393] on strong "Base Office" at bounding box center [898, 396] width 49 height 12
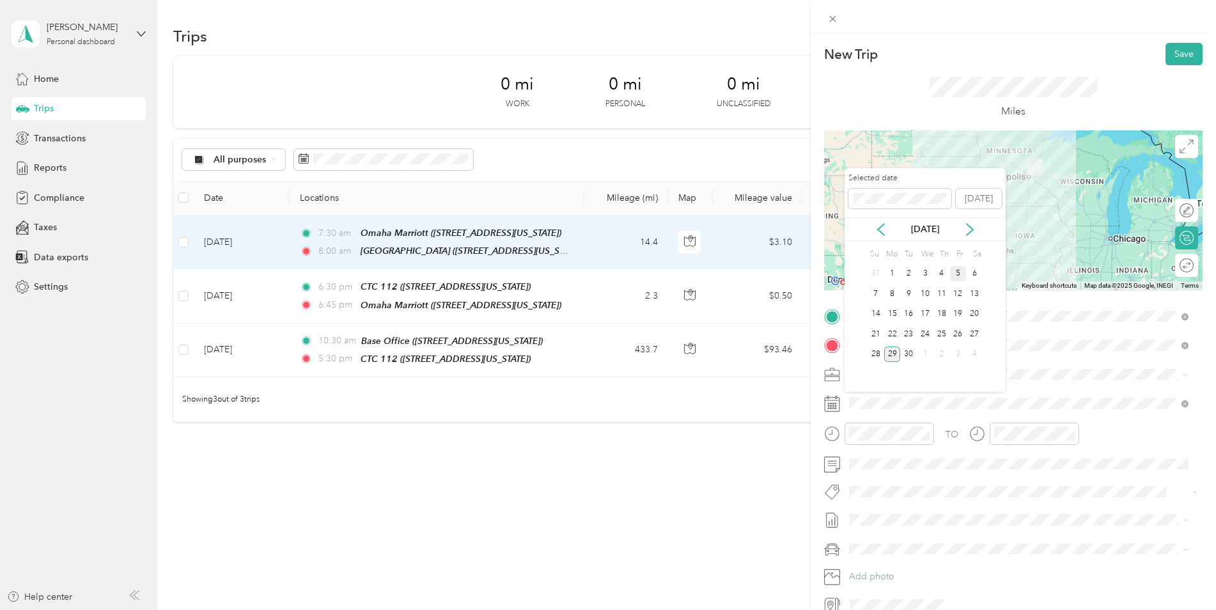
click at [958, 274] on div "5" at bounding box center [958, 274] width 17 height 16
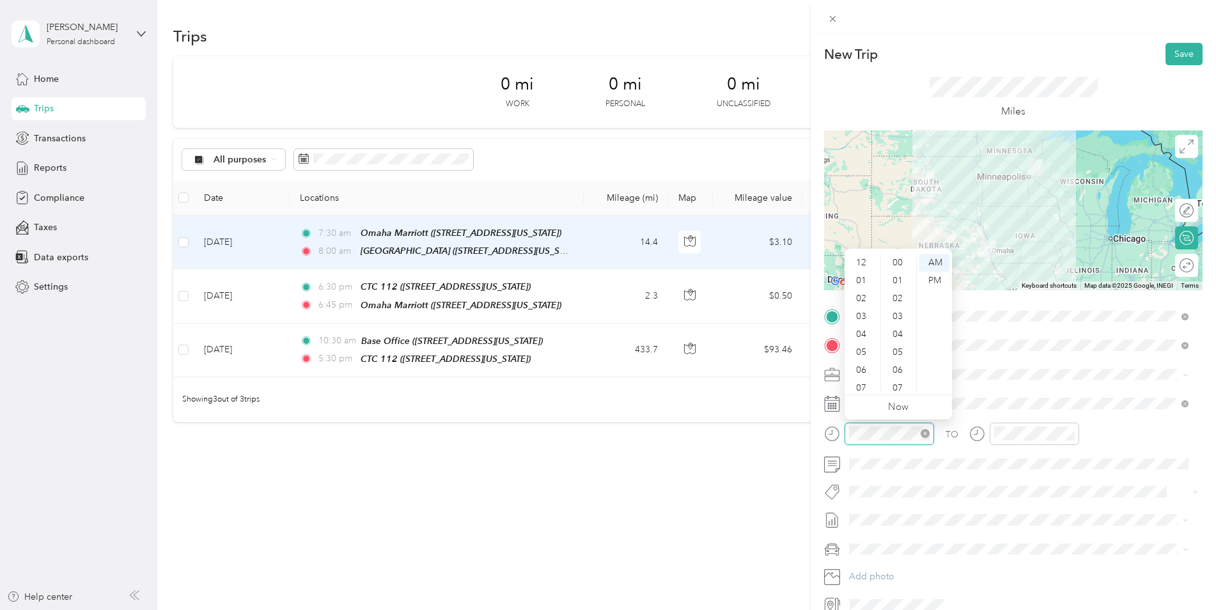
scroll to position [77, 0]
click at [862, 387] on div "11" at bounding box center [862, 383] width 31 height 18
click at [898, 370] on div "30" at bounding box center [899, 370] width 31 height 18
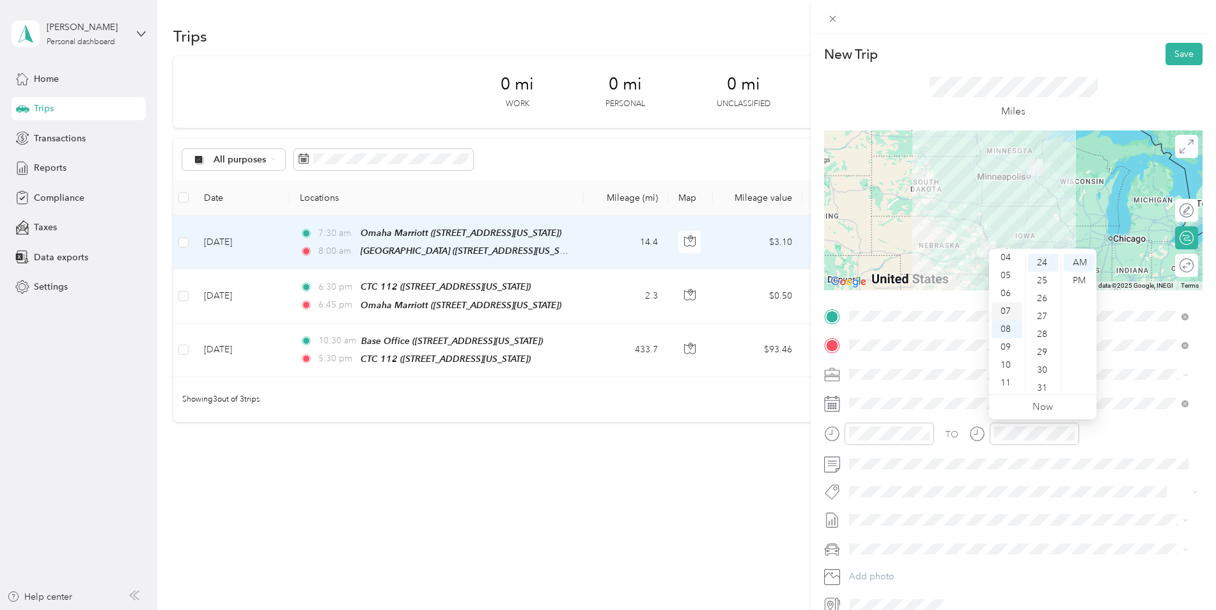
click at [1007, 311] on div "07" at bounding box center [1007, 311] width 31 height 18
click at [1046, 375] on div "30" at bounding box center [1043, 370] width 31 height 18
click at [1084, 285] on div "PM" at bounding box center [1079, 281] width 31 height 18
click at [952, 514] on span at bounding box center [1024, 520] width 358 height 20
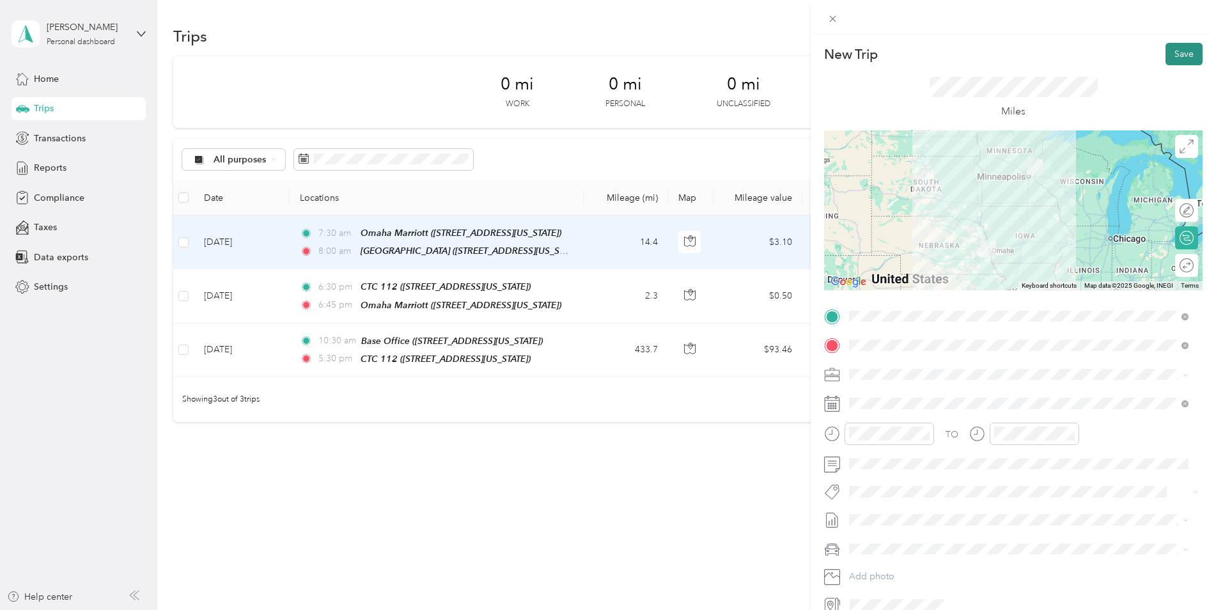
click at [1180, 49] on button "Save" at bounding box center [1184, 54] width 37 height 22
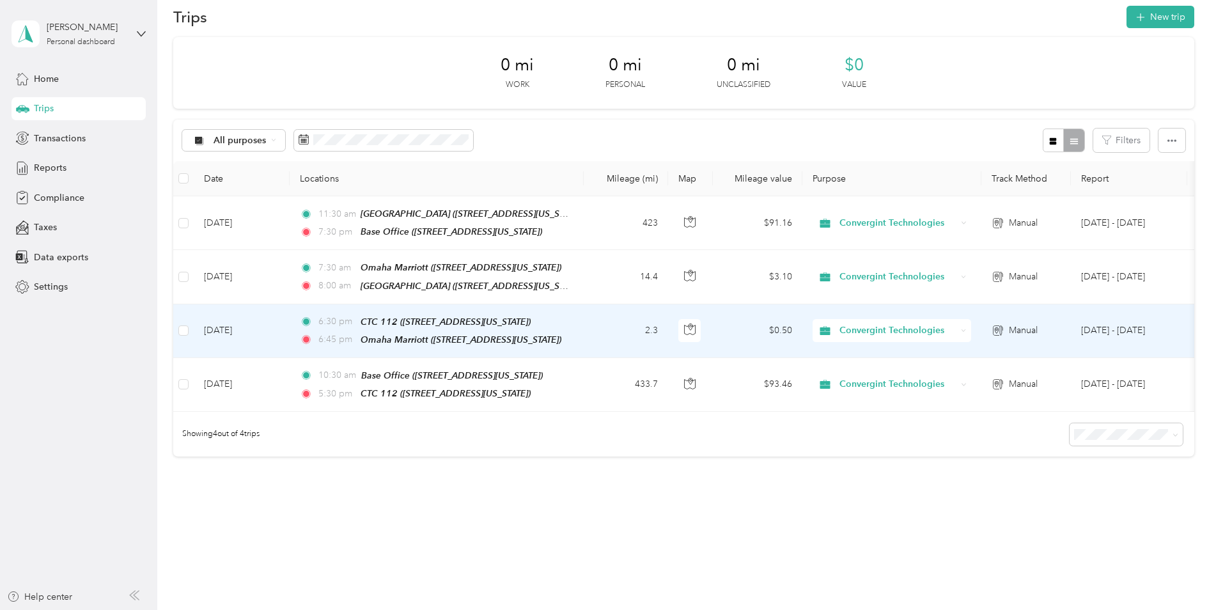
scroll to position [0, 0]
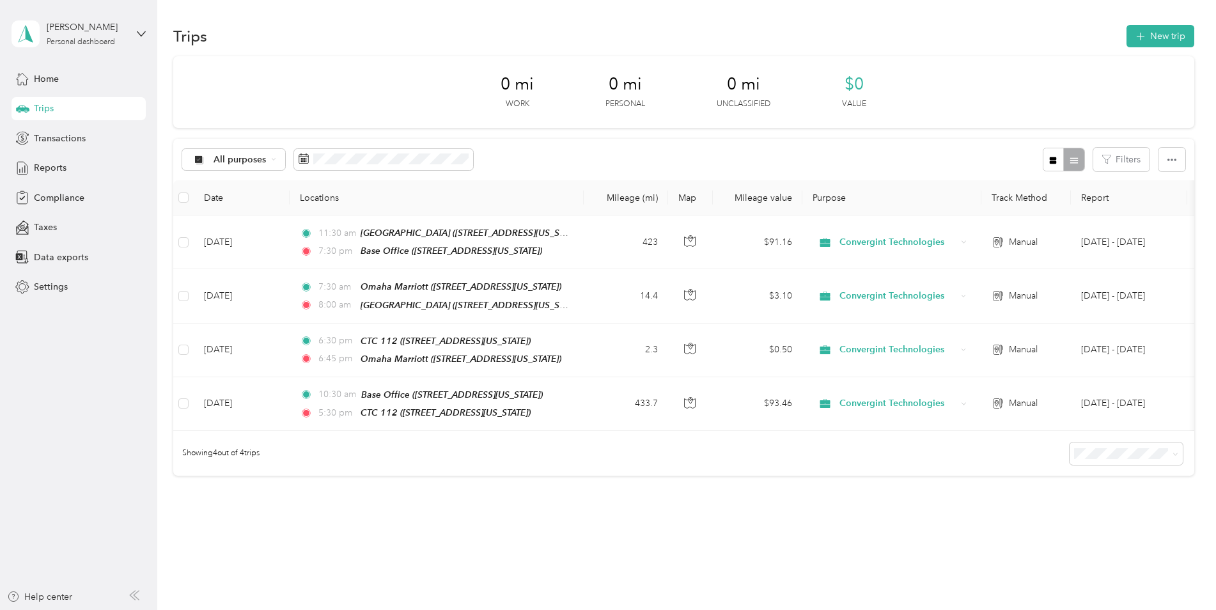
click at [664, 506] on div "0 mi Work 0 mi Personal 0 mi Unclassified $0 Value All purposes Filters Date Lo…" at bounding box center [683, 288] width 1021 height 465
click at [1168, 166] on button "button" at bounding box center [1172, 160] width 27 height 24
click at [1065, 161] on div at bounding box center [1064, 160] width 42 height 24
click at [1050, 159] on icon "button" at bounding box center [1053, 160] width 7 height 7
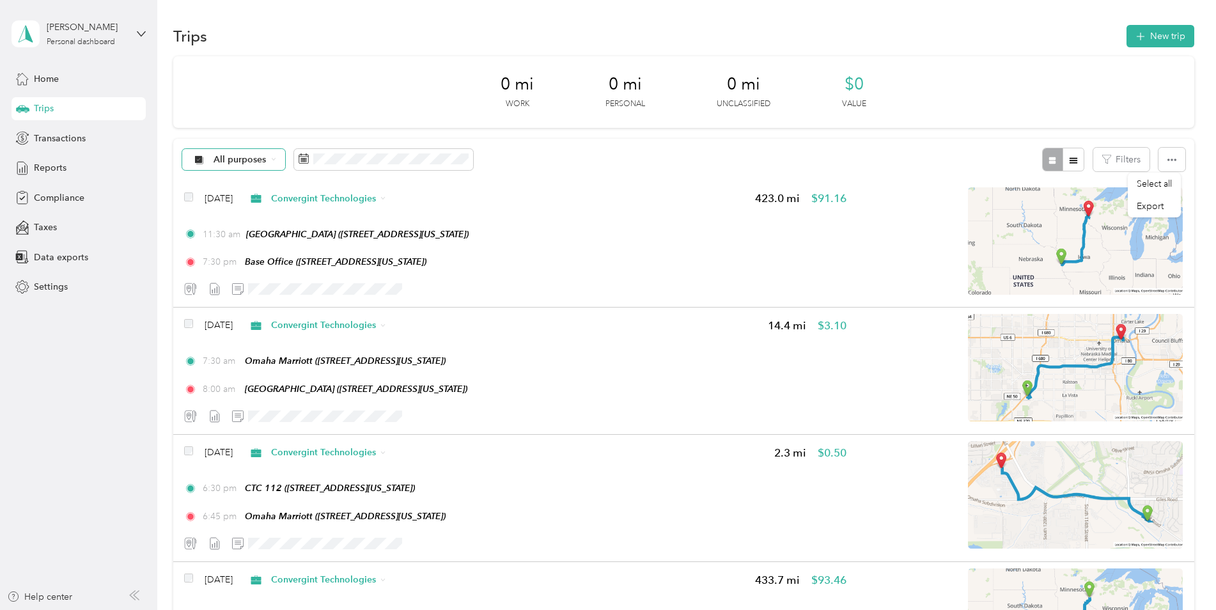
click at [272, 165] on div "All purposes" at bounding box center [234, 160] width 104 height 22
click at [263, 229] on li "Convergint Technologies" at bounding box center [255, 227] width 146 height 22
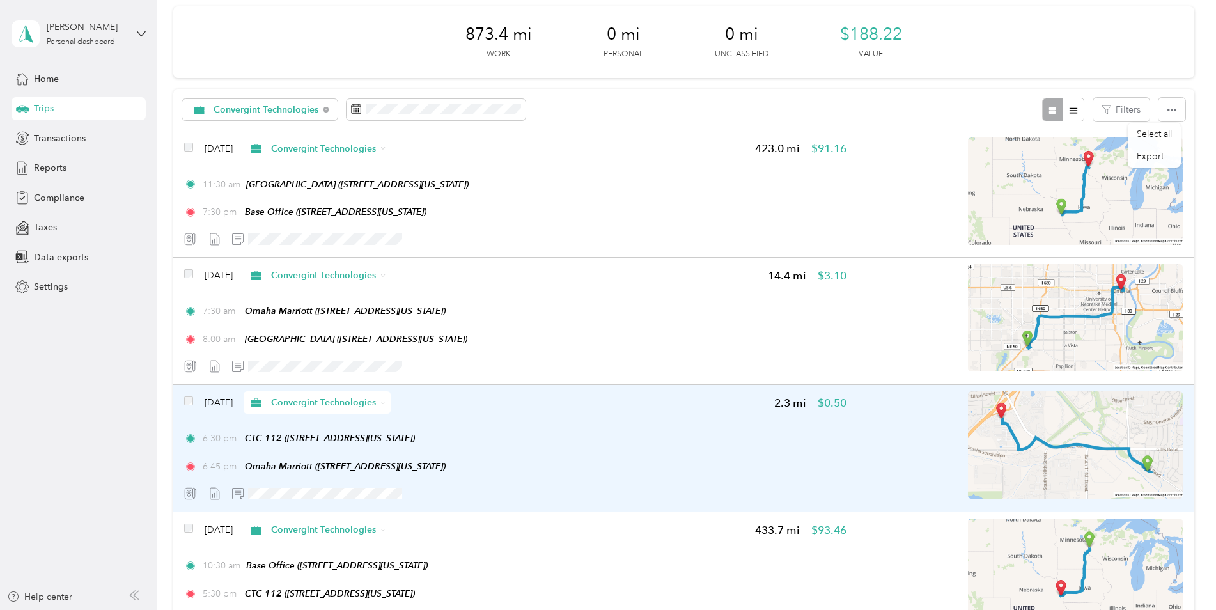
scroll to position [256, 0]
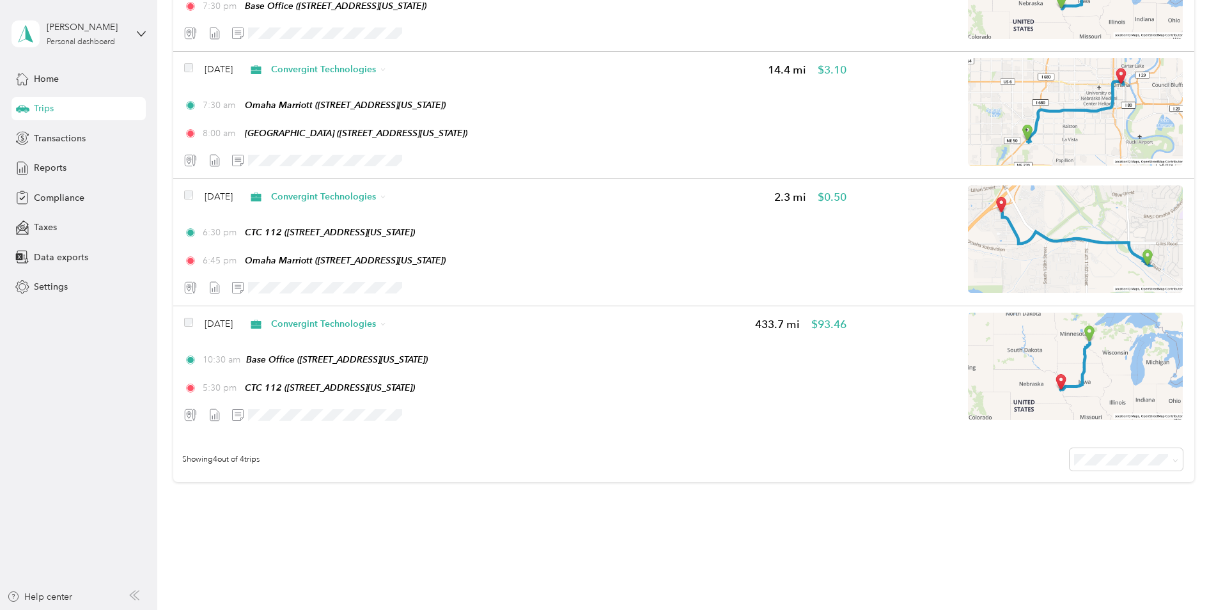
click at [440, 545] on div "Trips New trip 873.4 mi Work 0 mi Personal 0 mi Unclassified $188.22 Value Conv…" at bounding box center [683, 170] width 1053 height 852
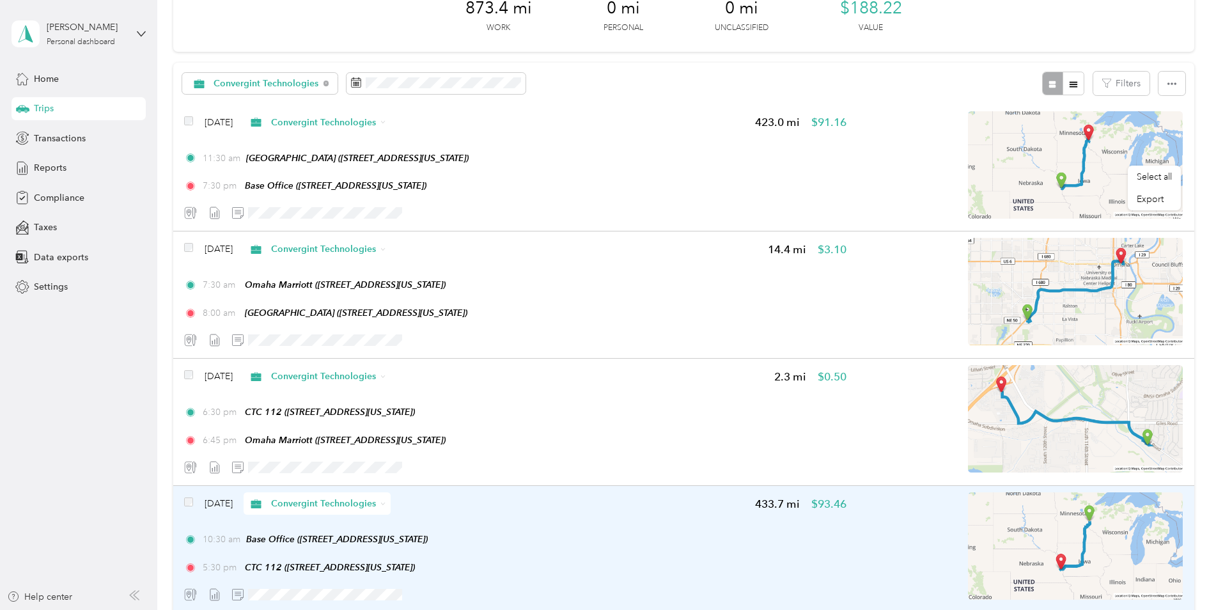
scroll to position [0, 0]
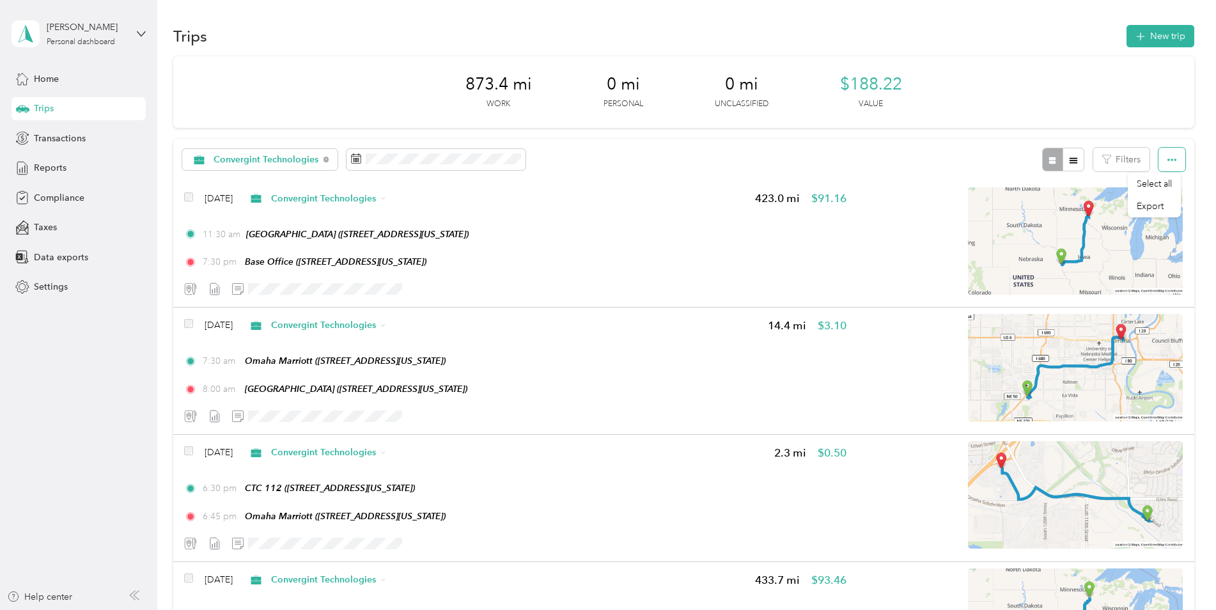
click at [1168, 163] on icon "button" at bounding box center [1172, 159] width 9 height 9
click at [1075, 160] on icon "button" at bounding box center [1073, 160] width 9 height 9
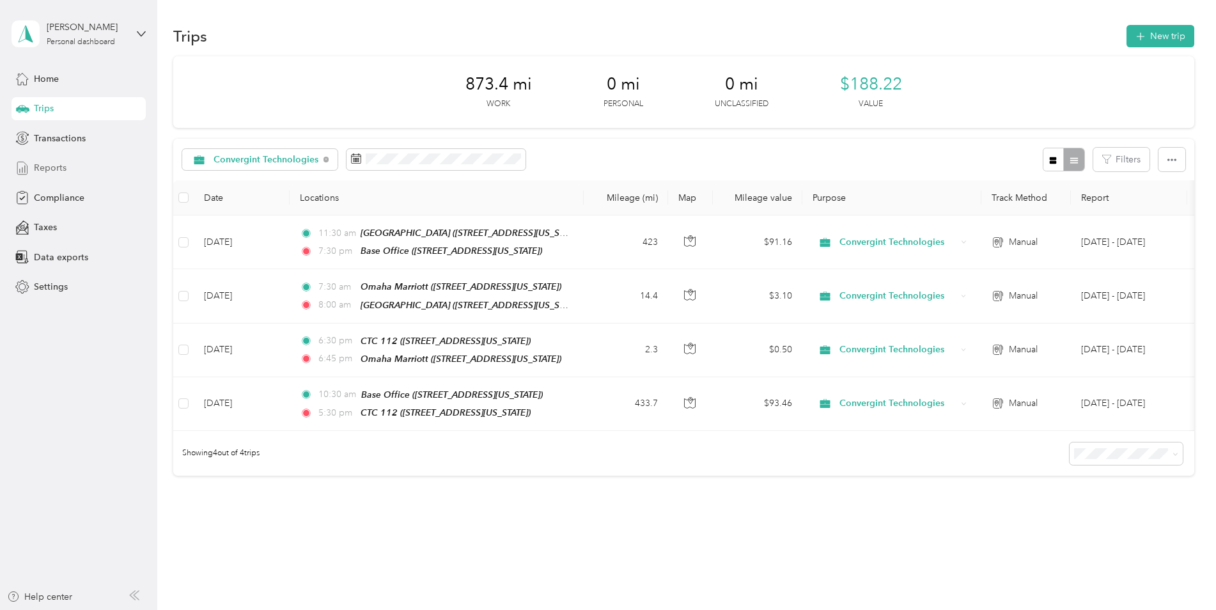
click at [40, 162] on span "Reports" at bounding box center [50, 167] width 33 height 13
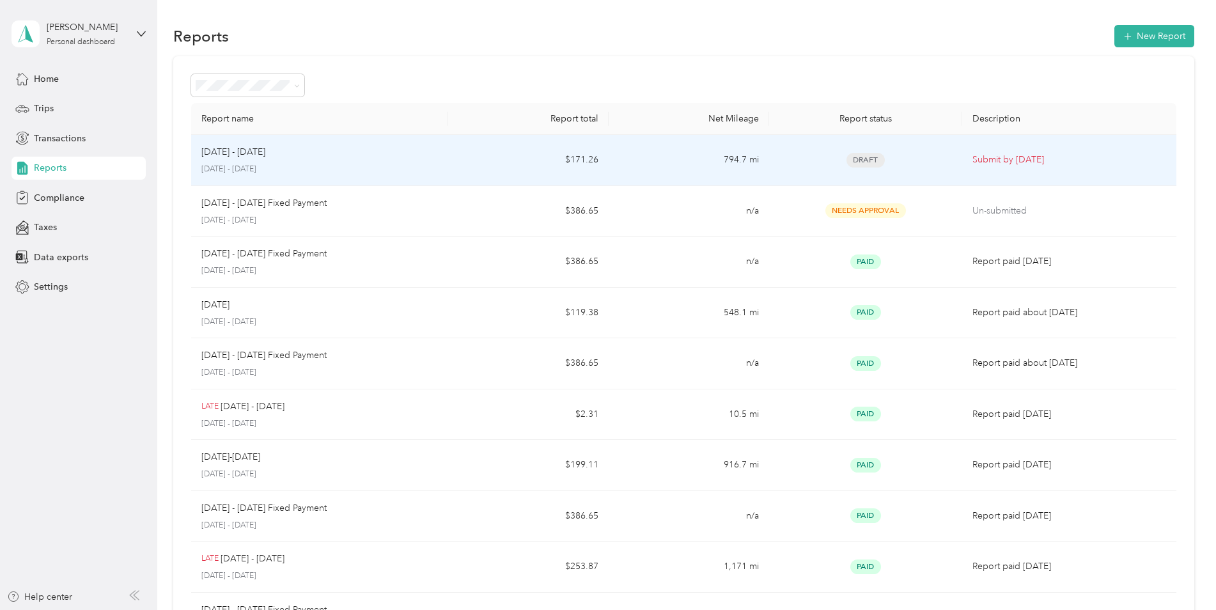
click at [445, 170] on td "[DATE] - [DATE] [DATE] - [DATE]" at bounding box center [319, 160] width 257 height 51
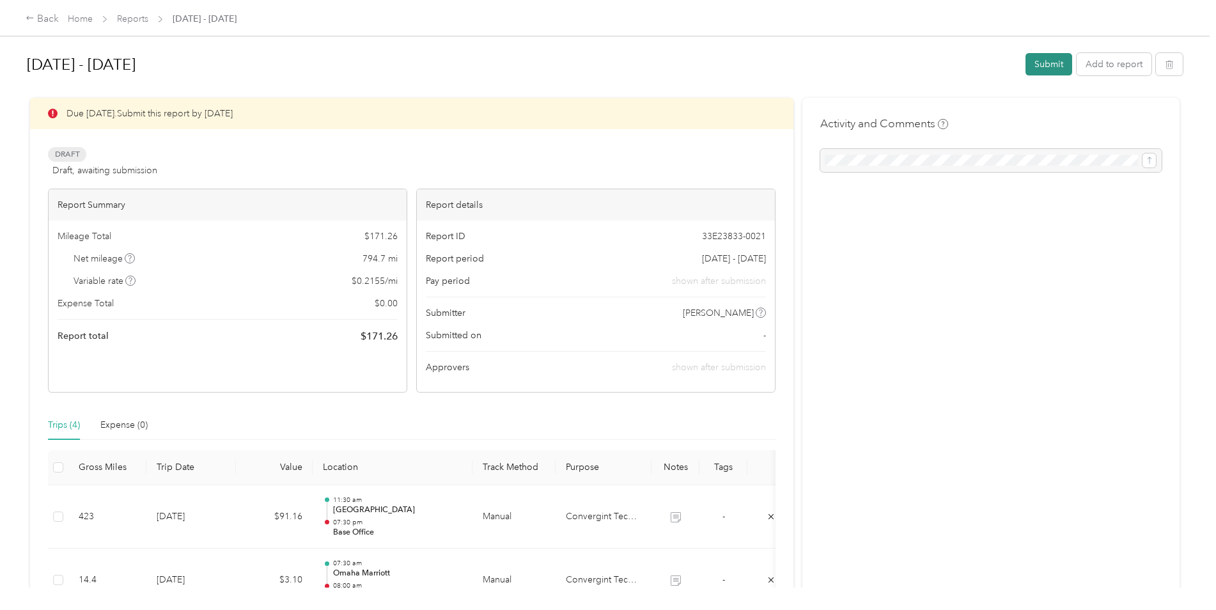
click at [1035, 68] on button "Submit" at bounding box center [1049, 64] width 47 height 22
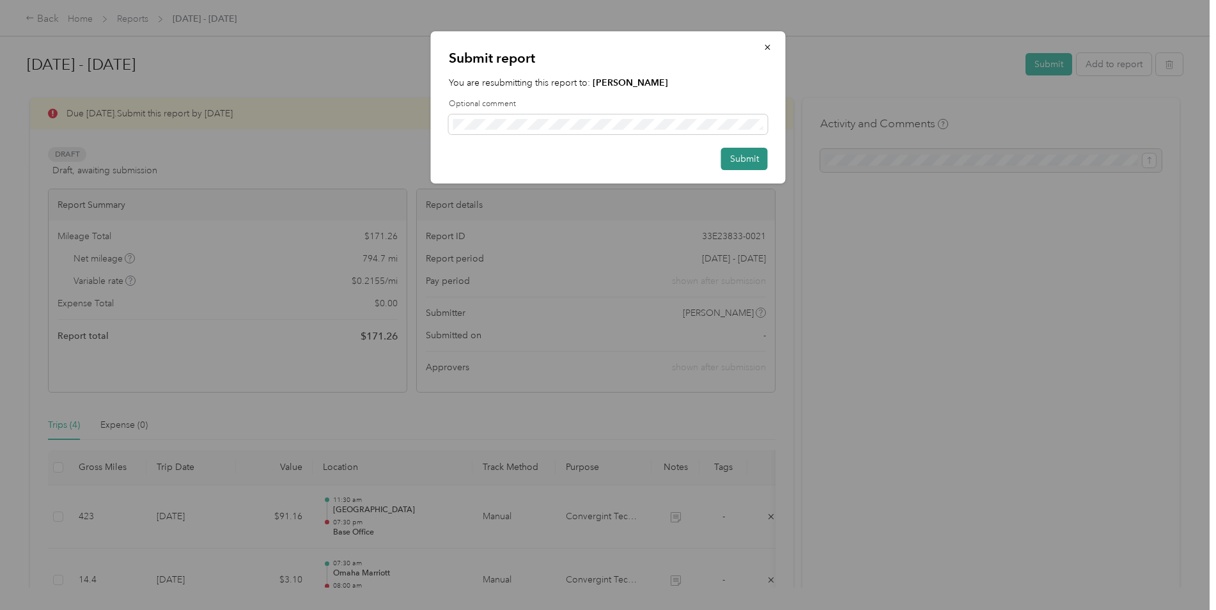
click at [752, 160] on button "Submit" at bounding box center [744, 159] width 47 height 22
